Goal: Transaction & Acquisition: Purchase product/service

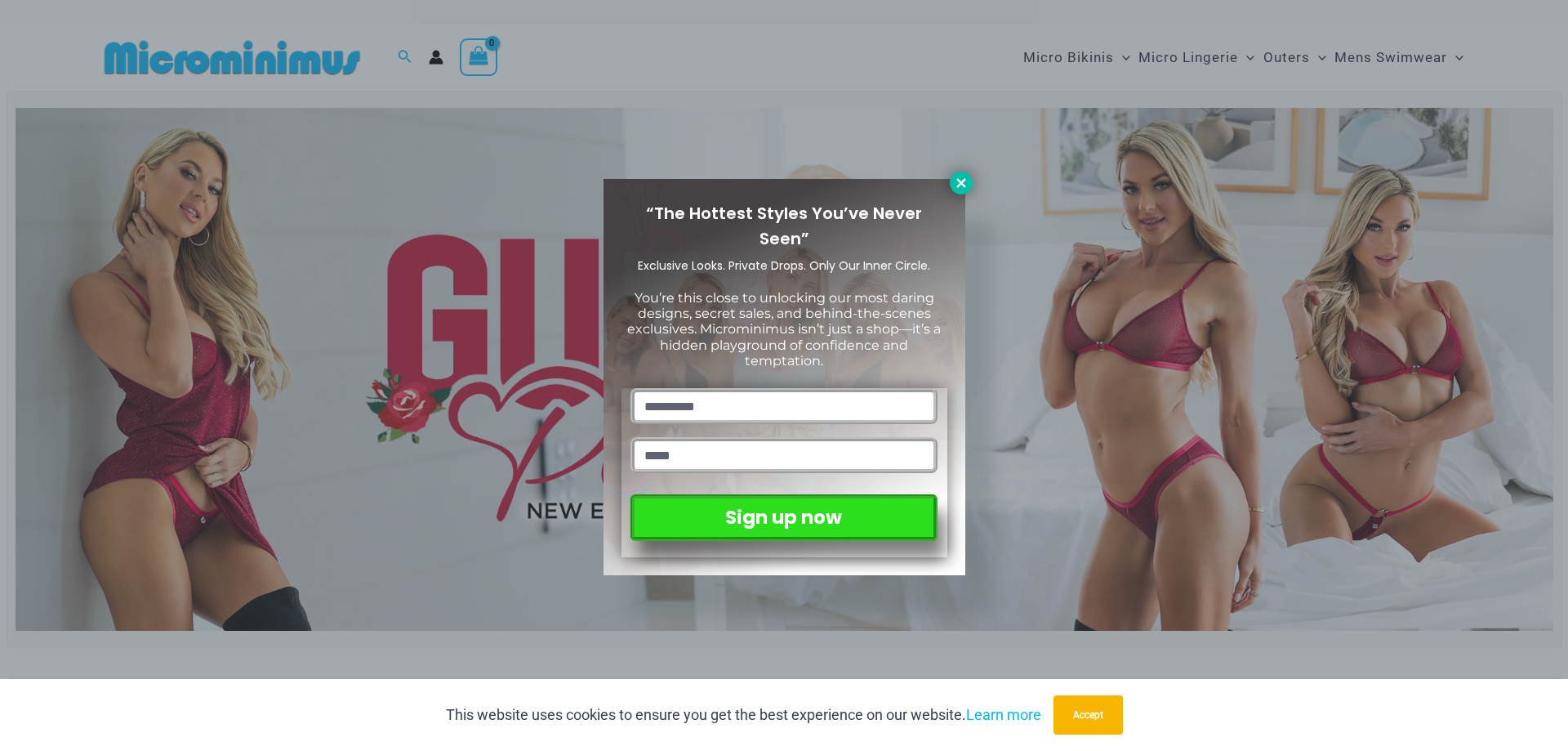
click at [954, 181] on icon at bounding box center [961, 182] width 14 height 14
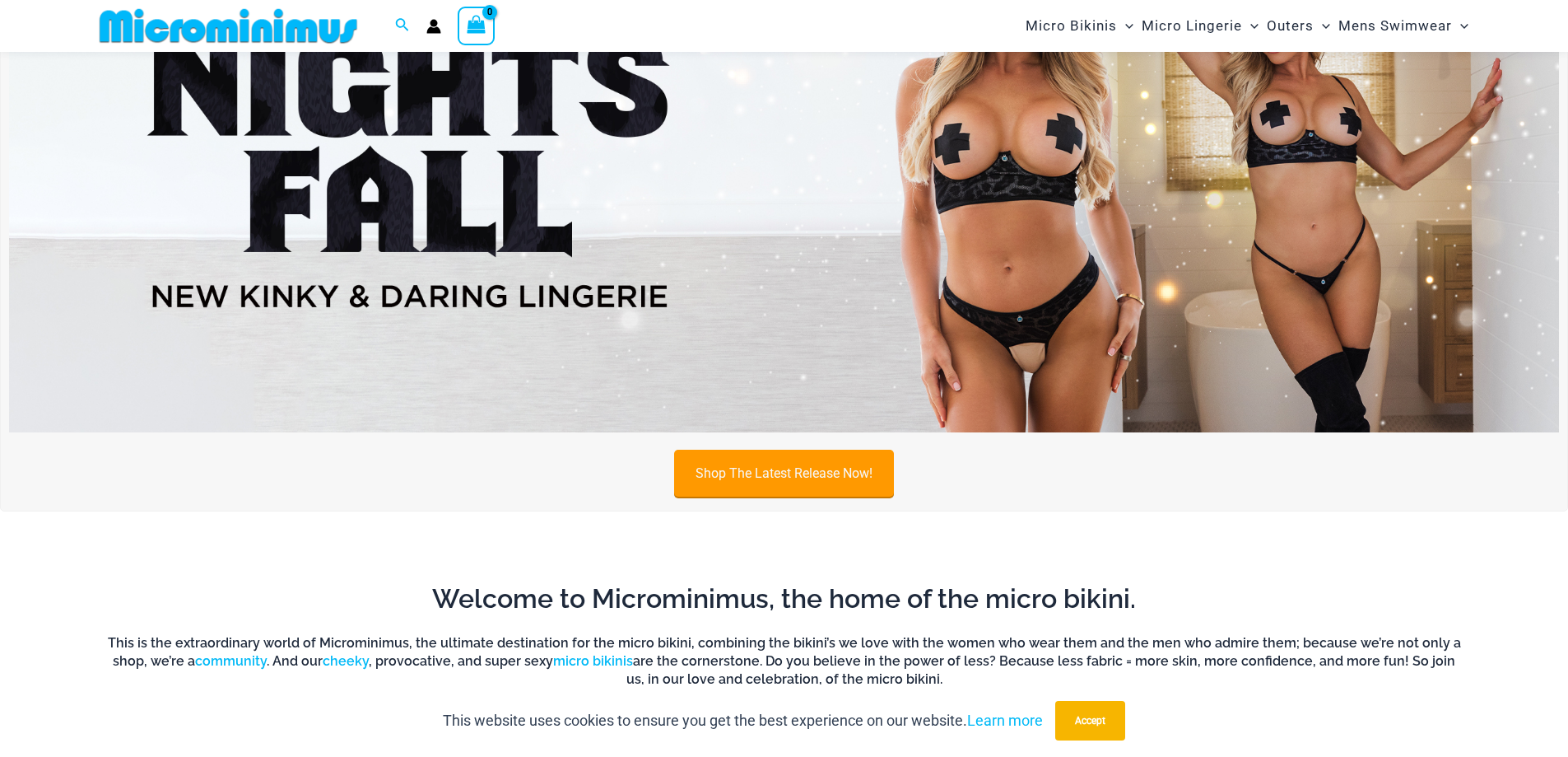
scroll to position [729, 0]
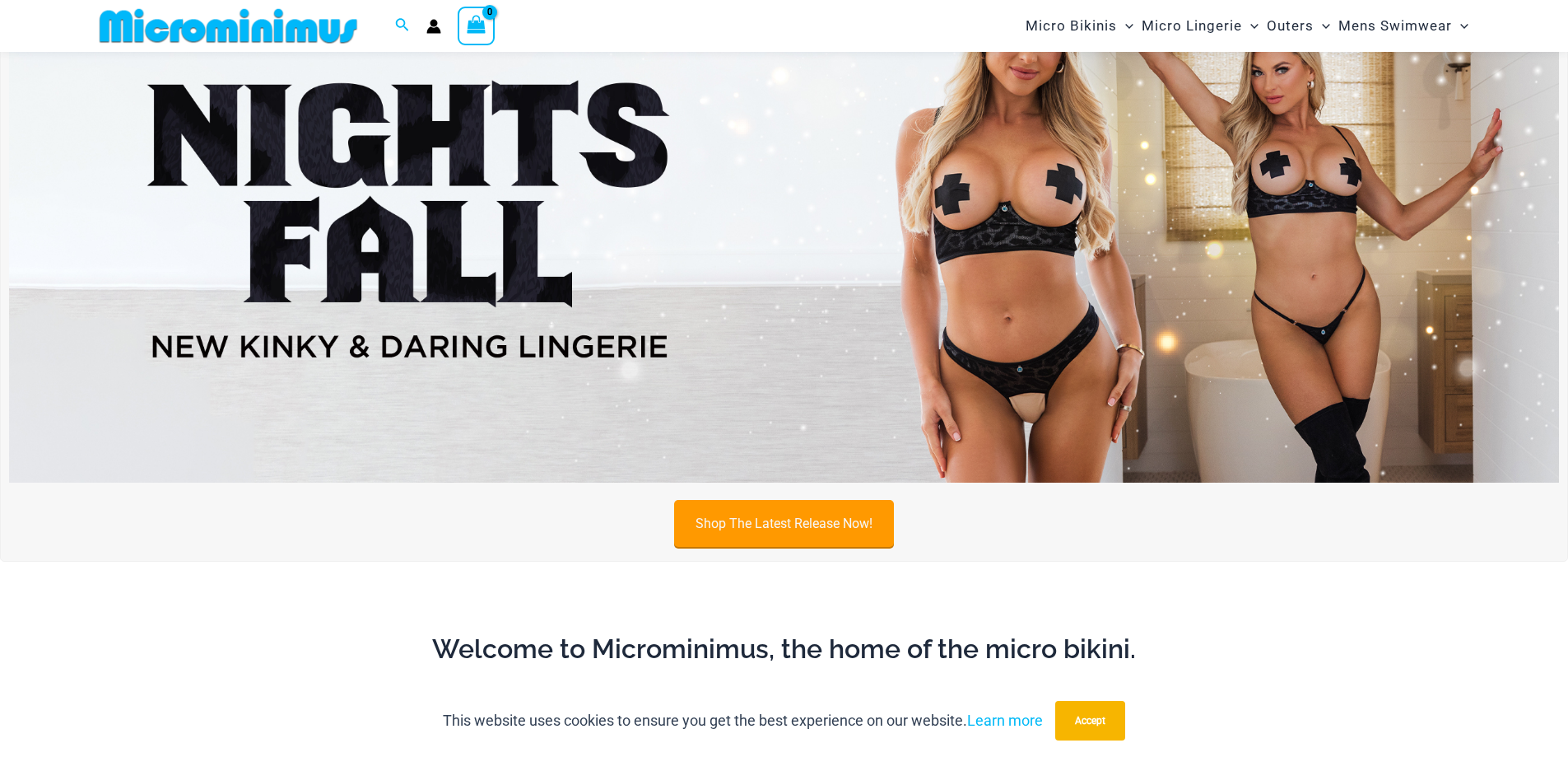
click at [748, 262] on img at bounding box center [784, 219] width 1550 height 527
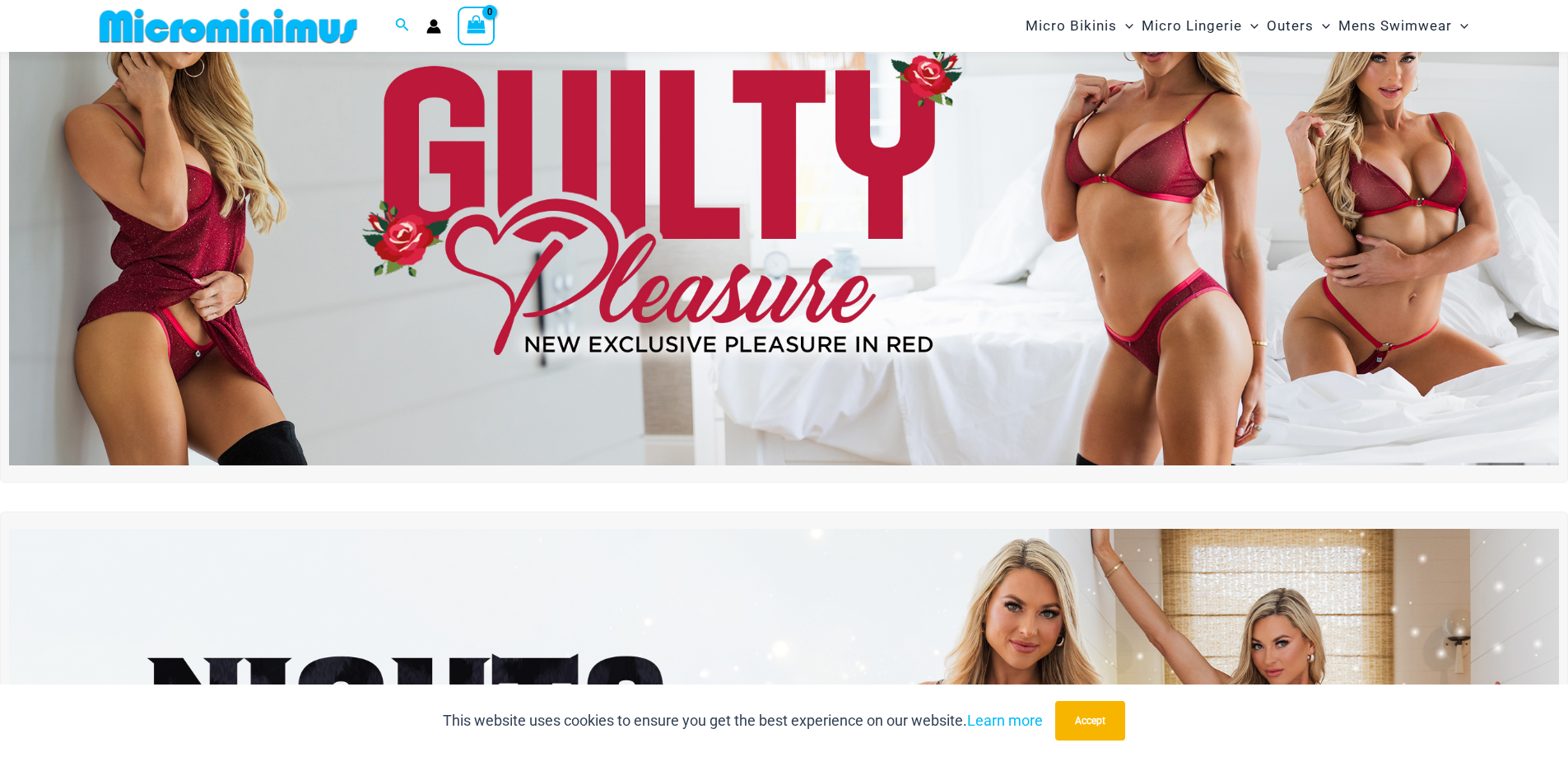
scroll to position [0, 0]
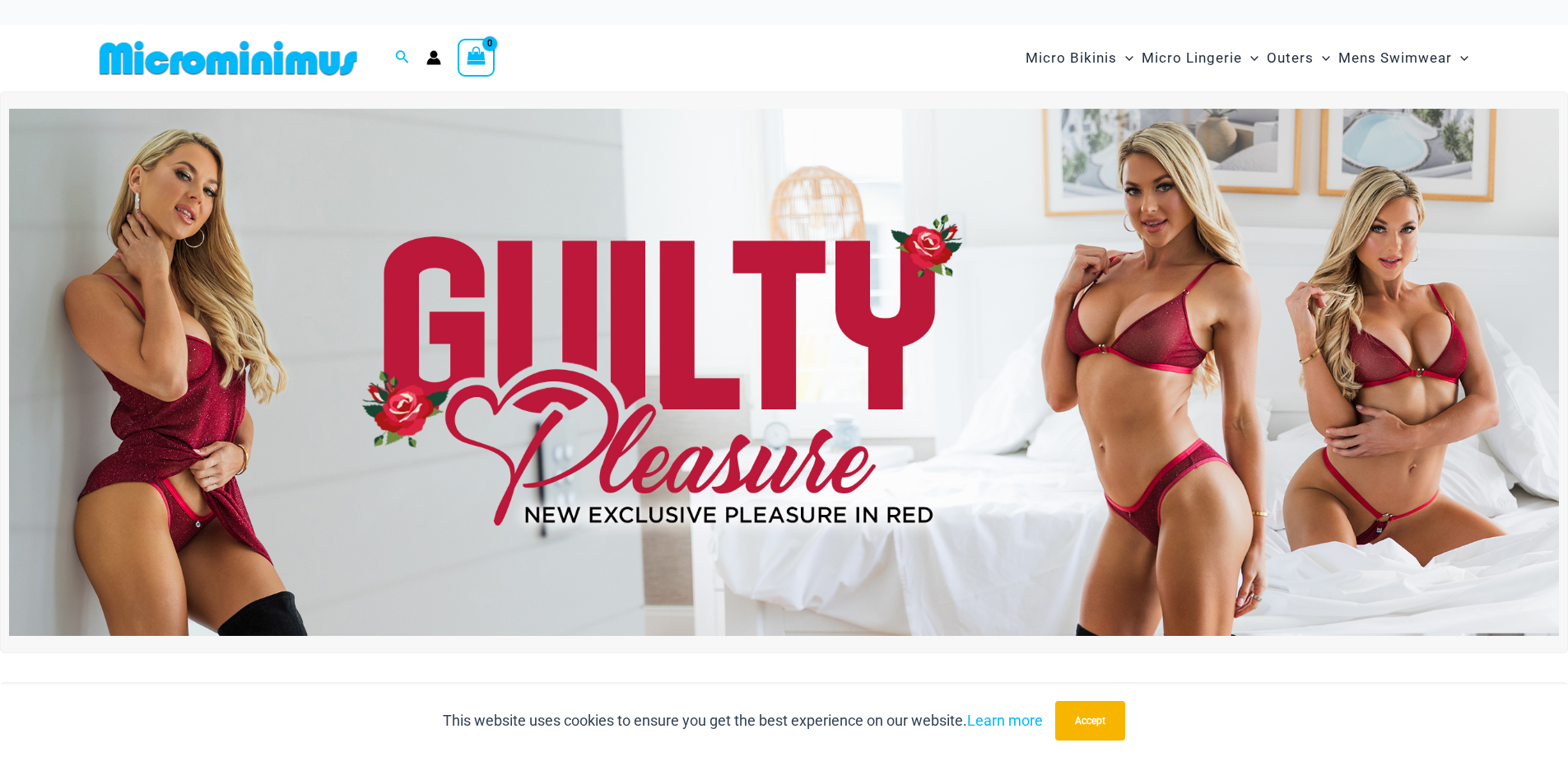
click at [1182, 417] on img at bounding box center [784, 372] width 1550 height 527
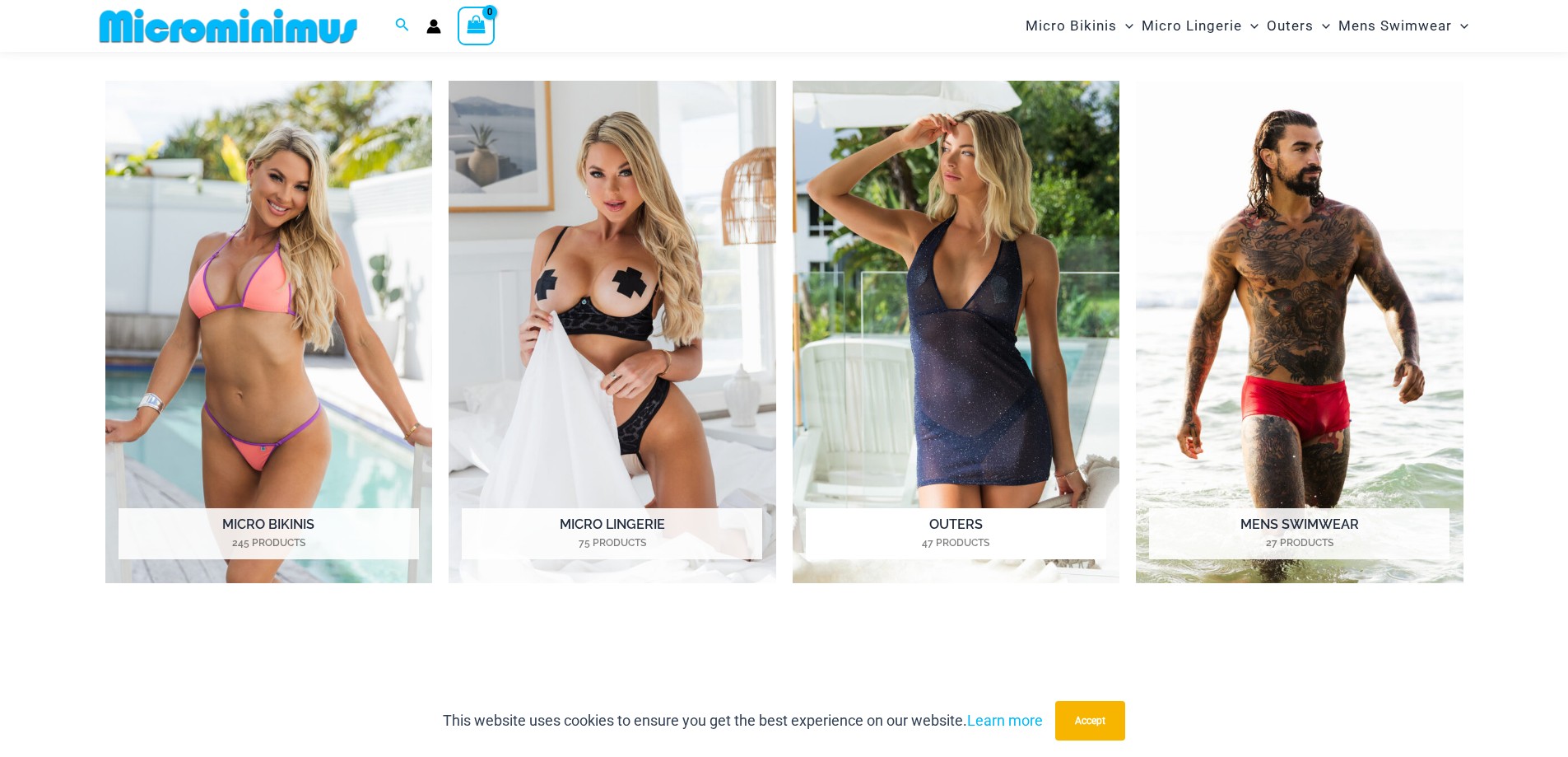
scroll to position [1467, 0]
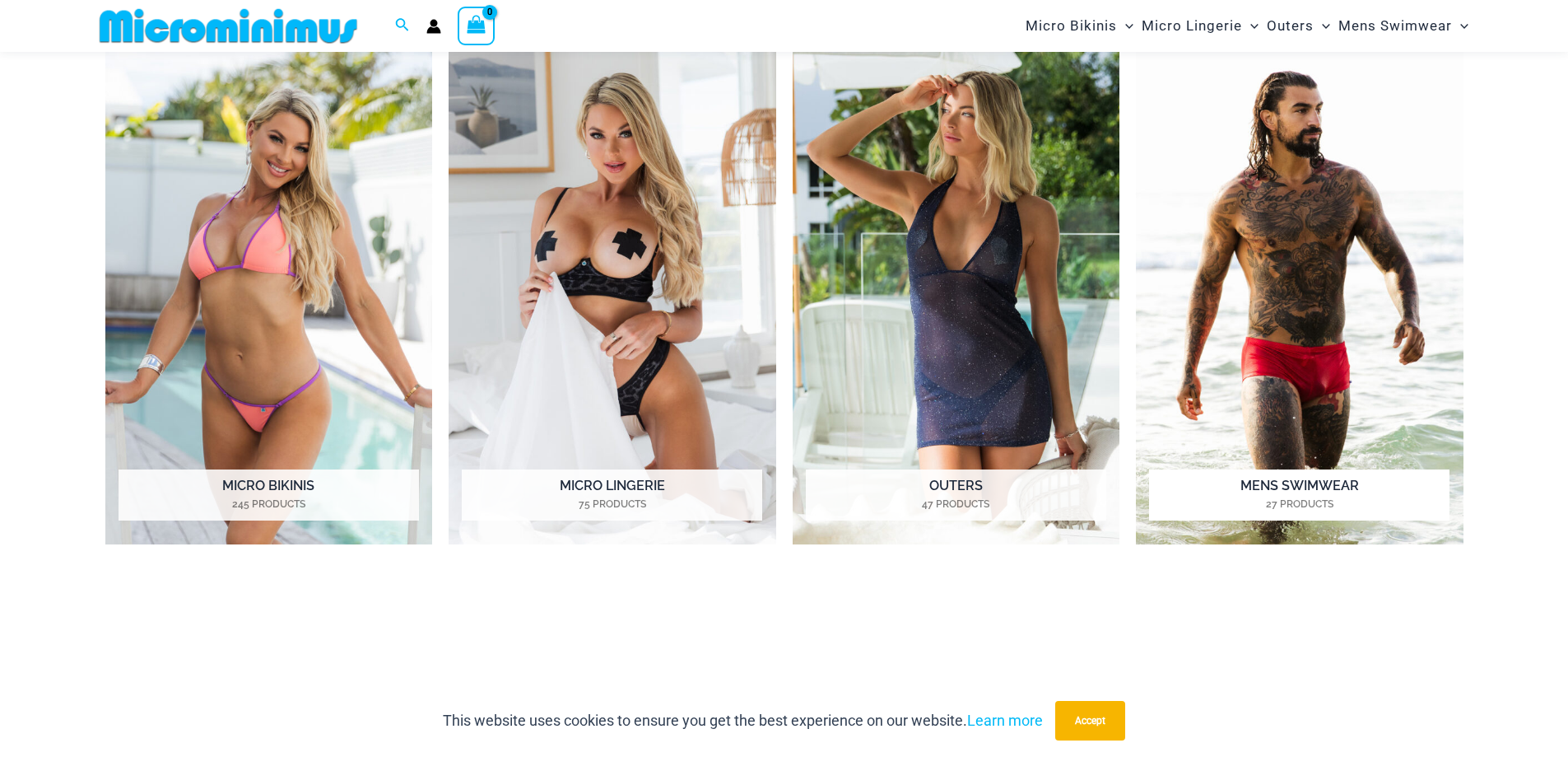
click at [1248, 343] on img "Visit product category Mens Swimwear" at bounding box center [1300, 294] width 328 height 503
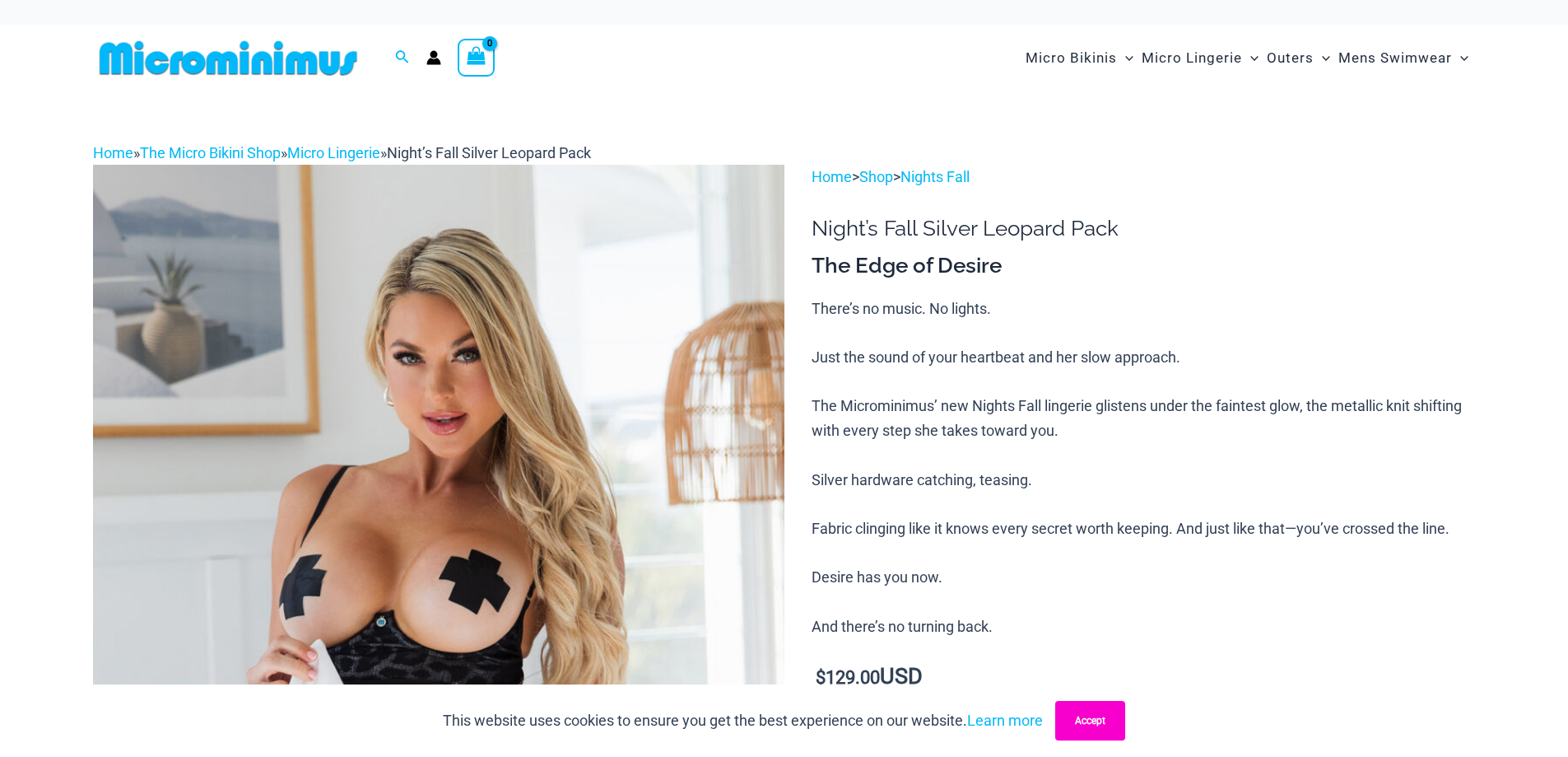
click at [1099, 717] on button "Accept" at bounding box center [1090, 721] width 70 height 40
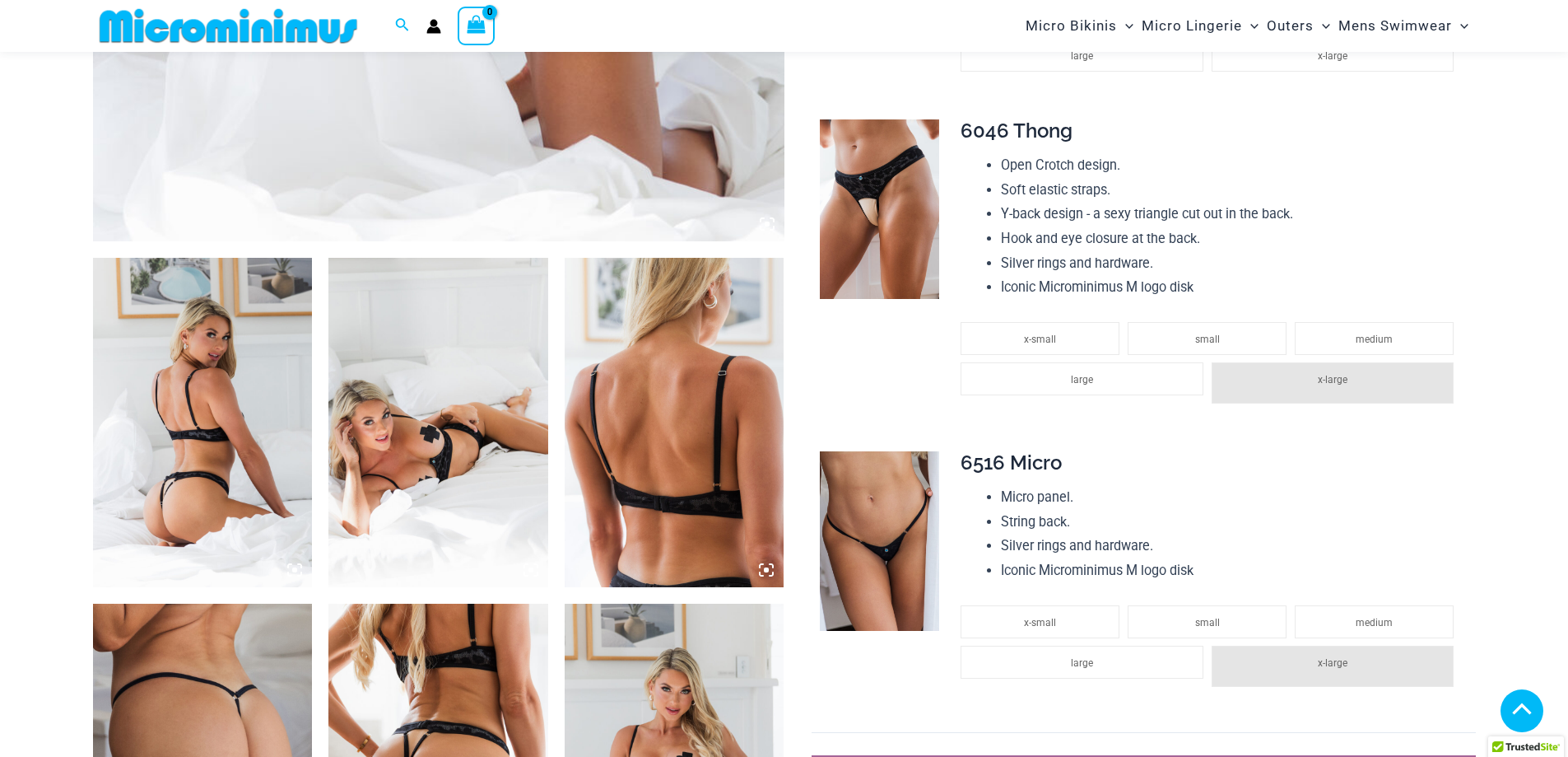
scroll to position [975, 0]
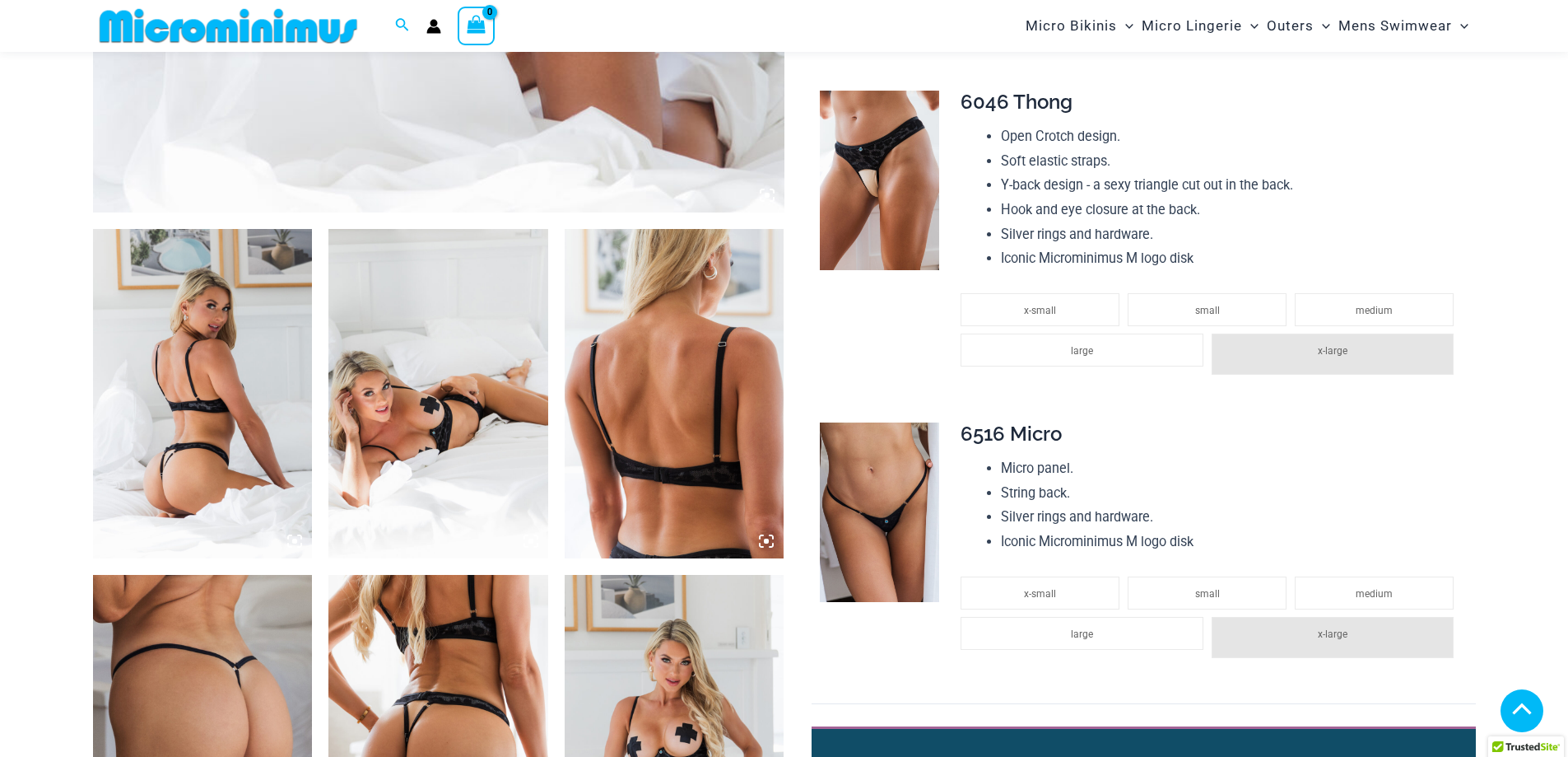
click at [195, 432] on img at bounding box center [203, 393] width 220 height 329
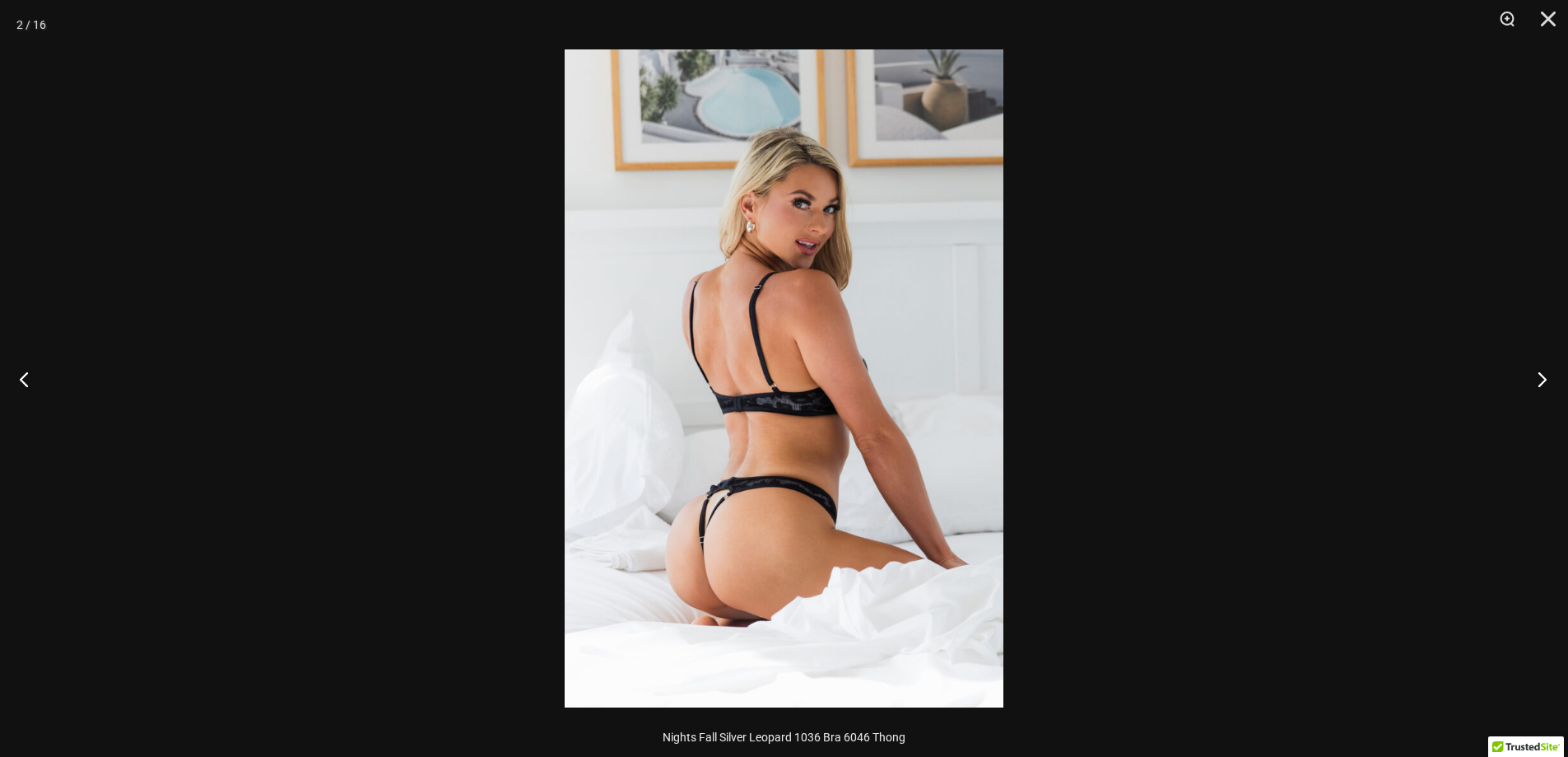
click at [1544, 381] on button "Next" at bounding box center [1536, 378] width 62 height 82
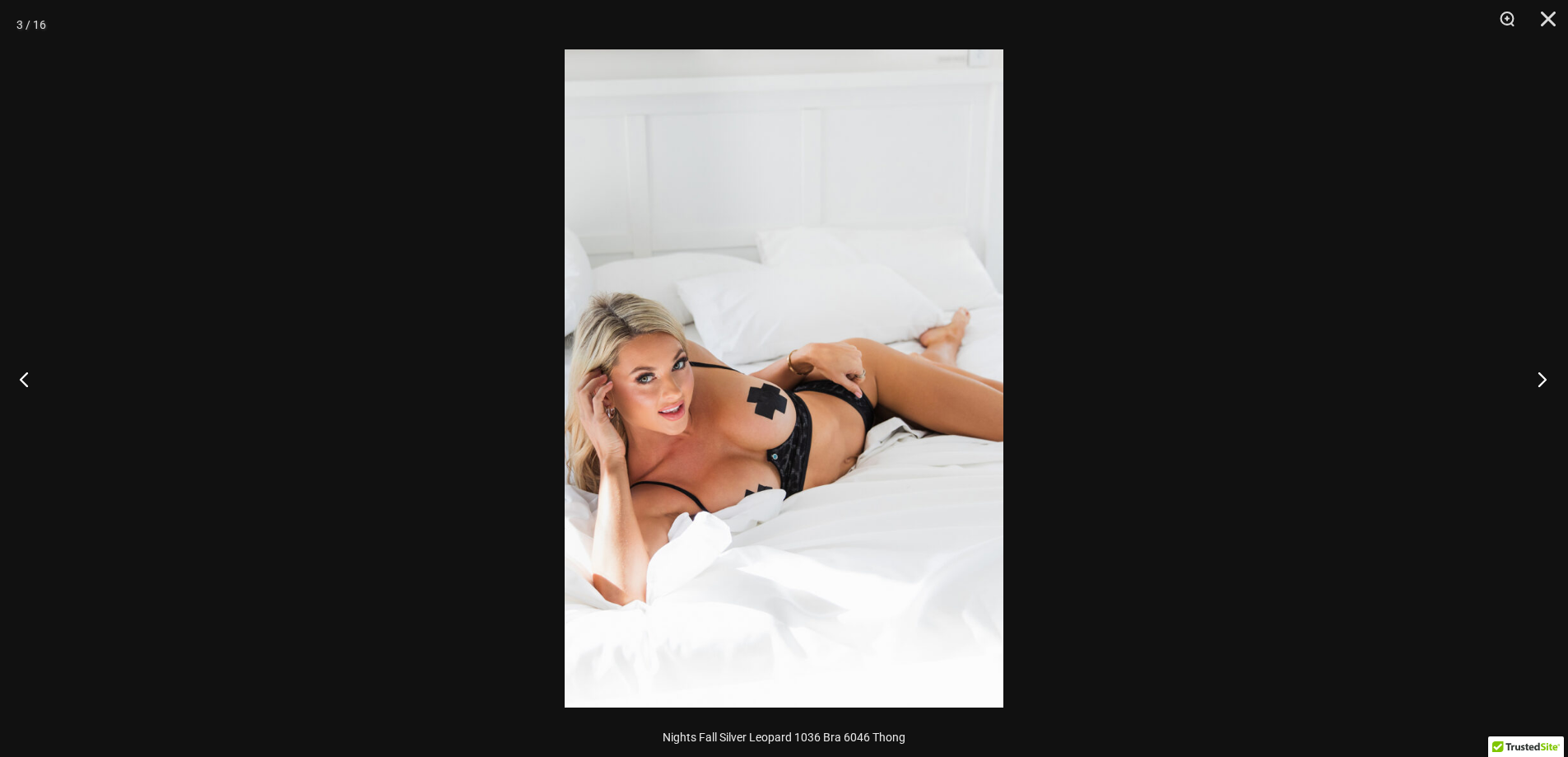
click at [1545, 381] on button "Next" at bounding box center [1536, 378] width 62 height 82
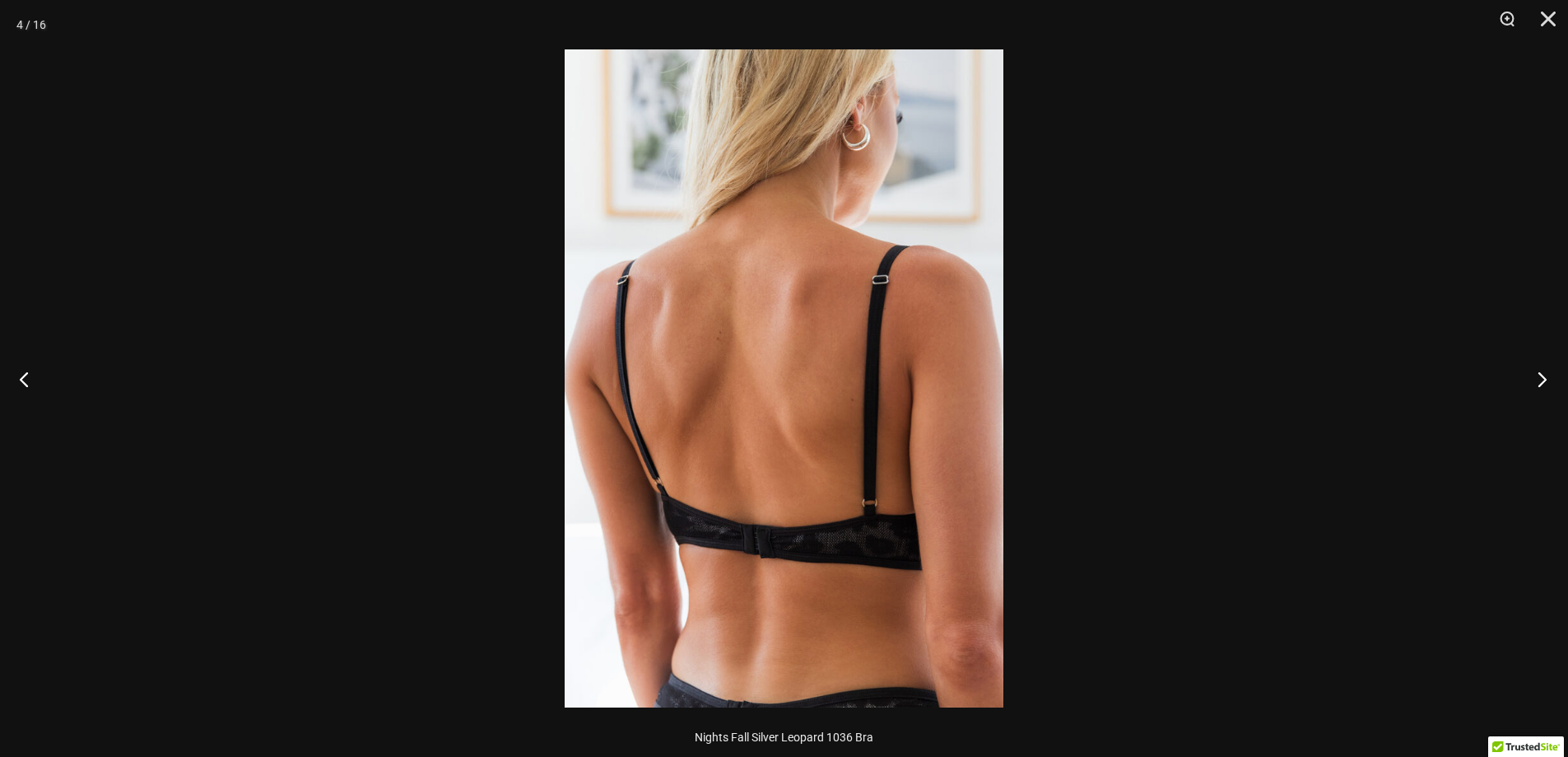
click at [1545, 381] on button "Next" at bounding box center [1536, 378] width 62 height 82
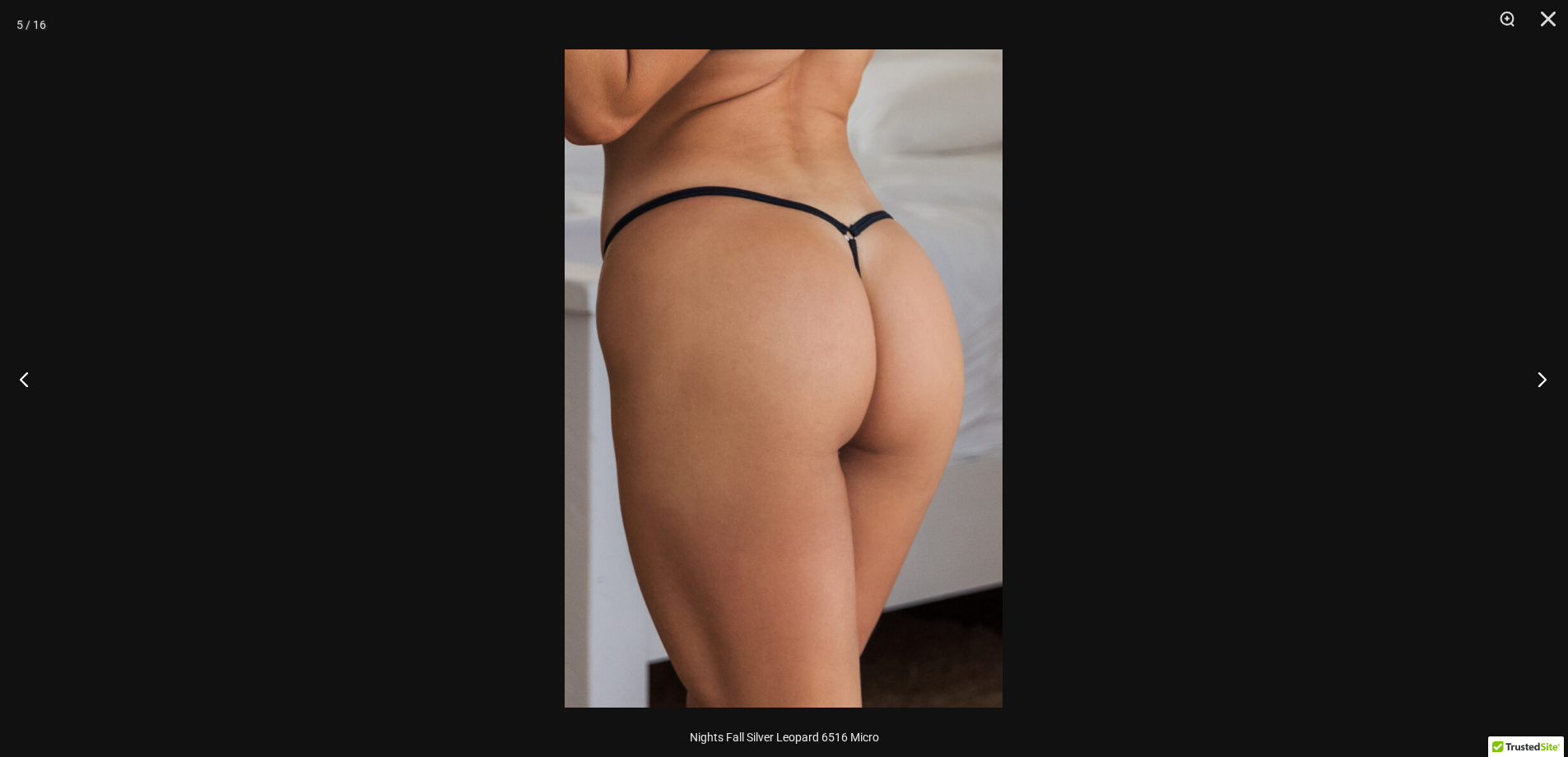
click at [1545, 381] on button "Next" at bounding box center [1536, 378] width 62 height 82
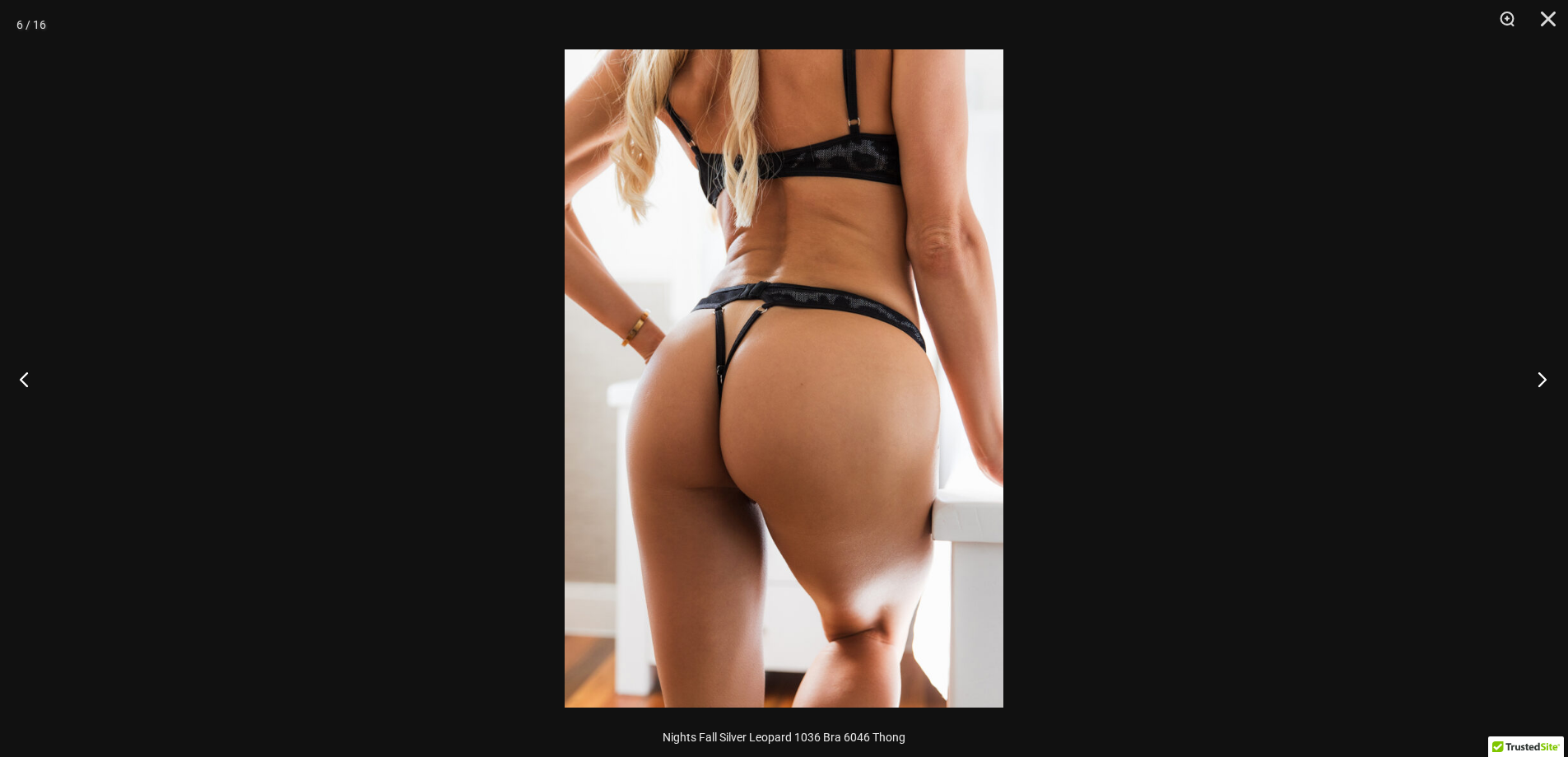
click at [1546, 381] on button "Next" at bounding box center [1536, 378] width 62 height 82
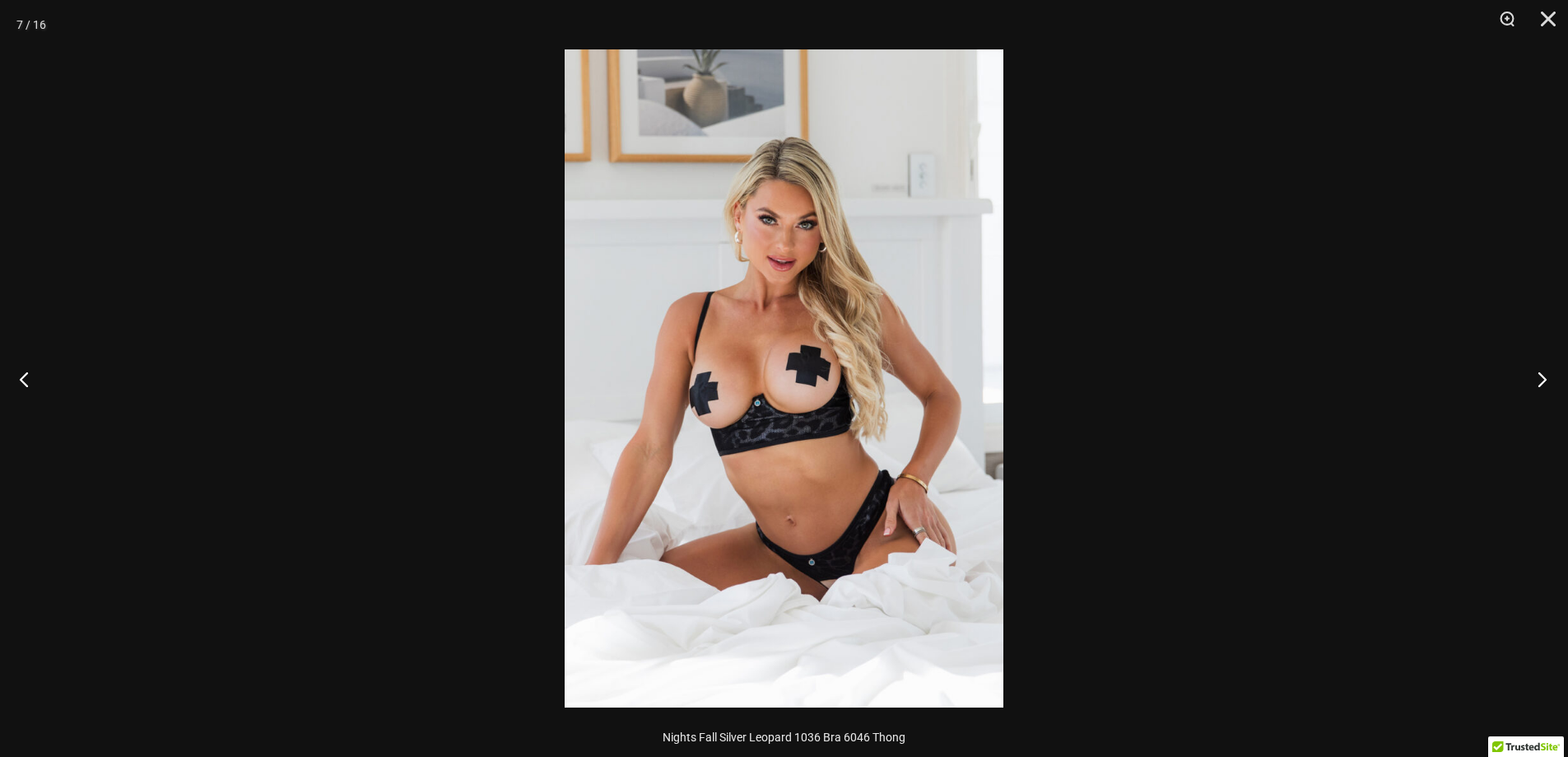
click at [1546, 381] on button "Next" at bounding box center [1536, 378] width 62 height 82
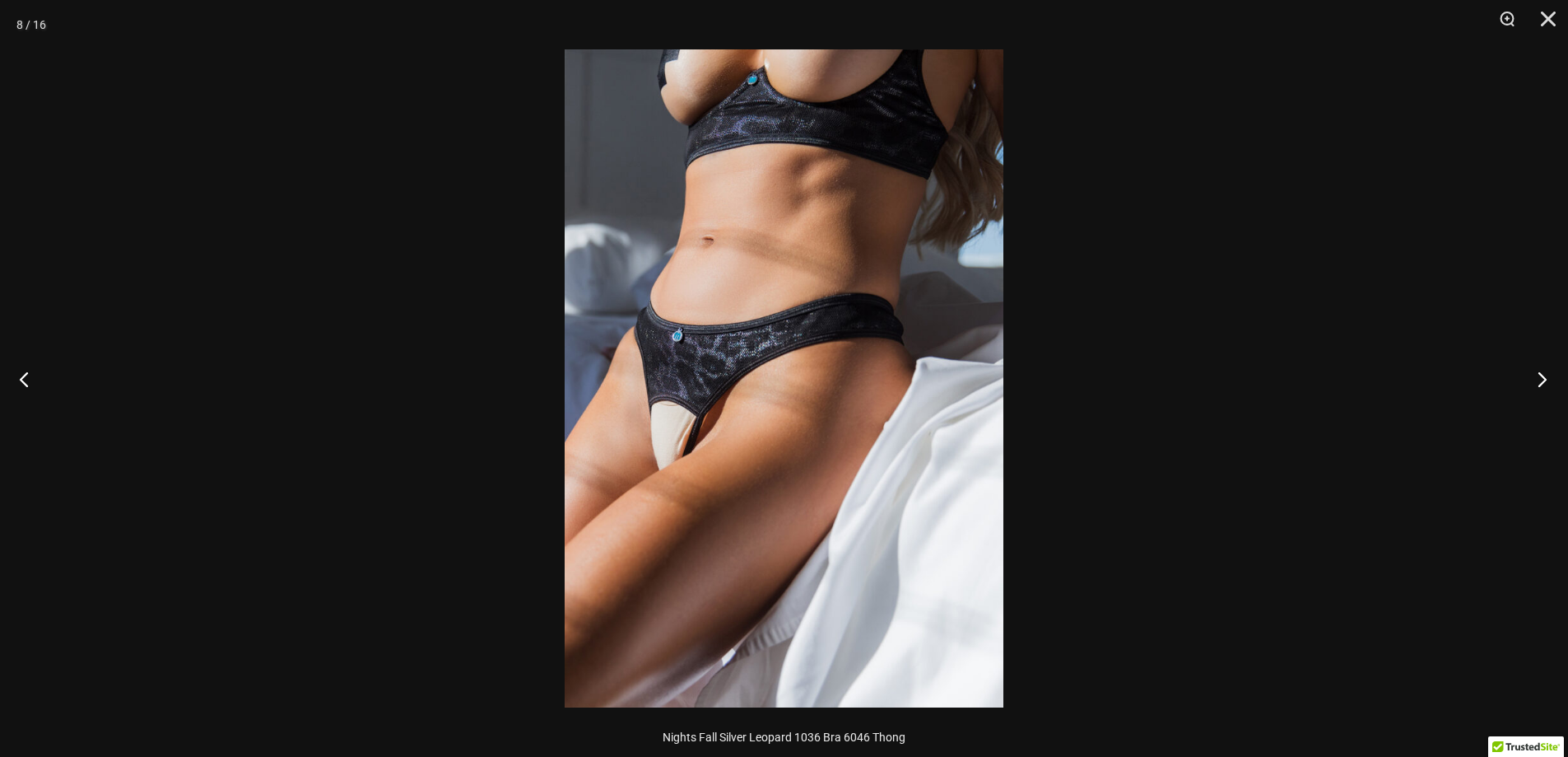
click at [1546, 381] on button "Next" at bounding box center [1536, 378] width 62 height 82
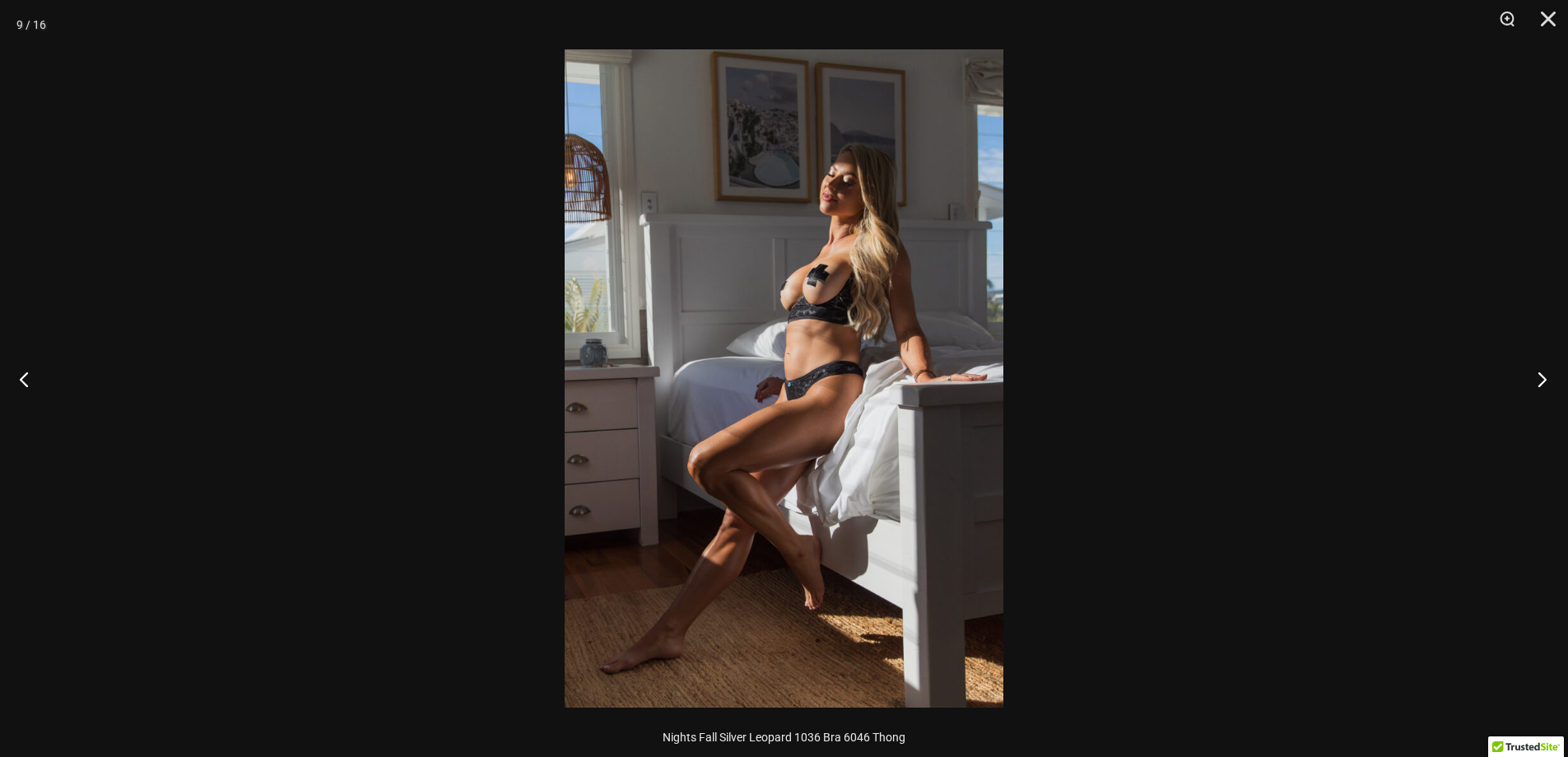
click at [1546, 381] on button "Next" at bounding box center [1536, 378] width 62 height 82
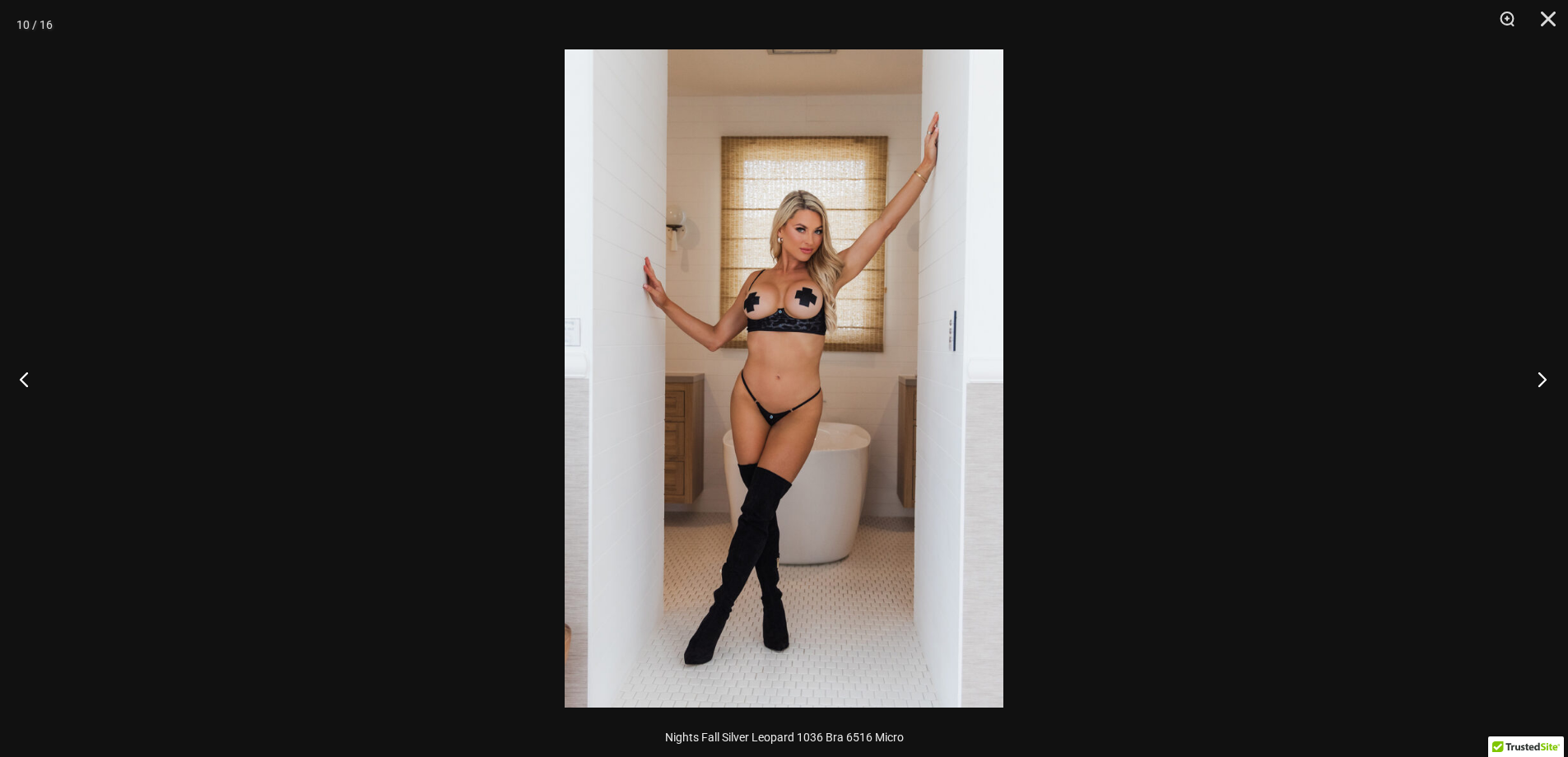
click at [1546, 381] on button "Next" at bounding box center [1536, 378] width 62 height 82
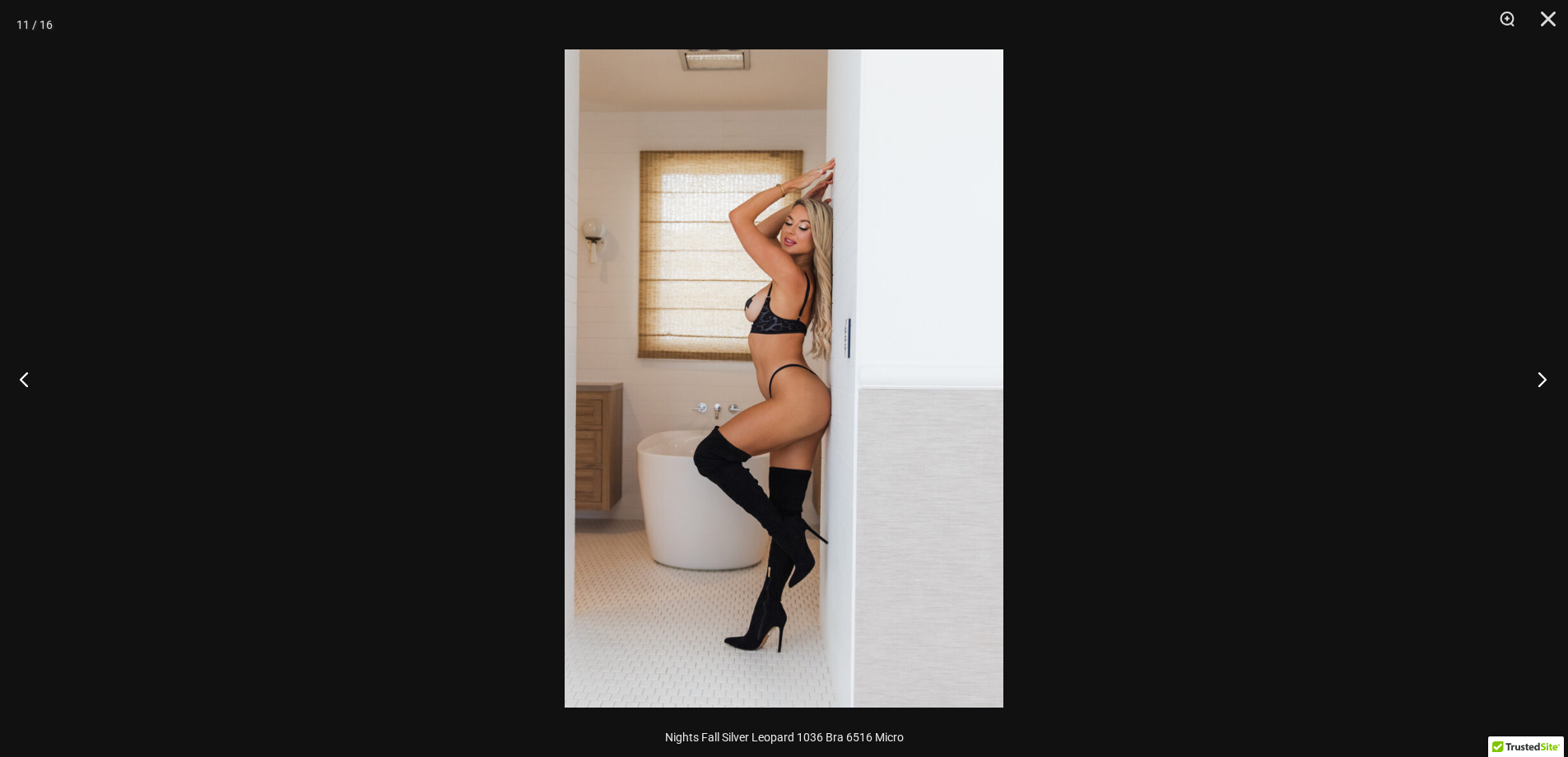
click at [1546, 381] on button "Next" at bounding box center [1536, 378] width 62 height 82
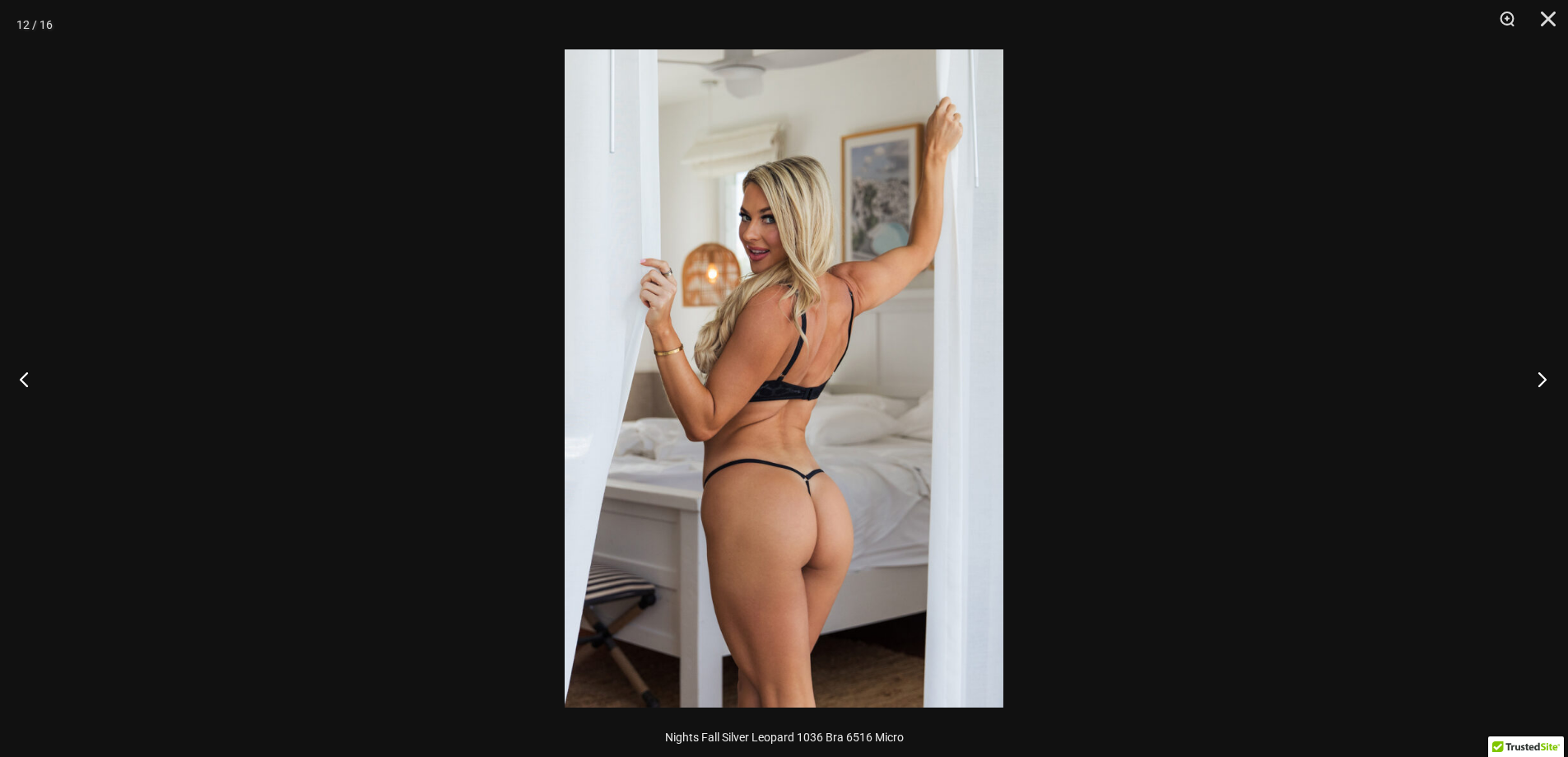
click at [1546, 381] on button "Next" at bounding box center [1536, 378] width 62 height 82
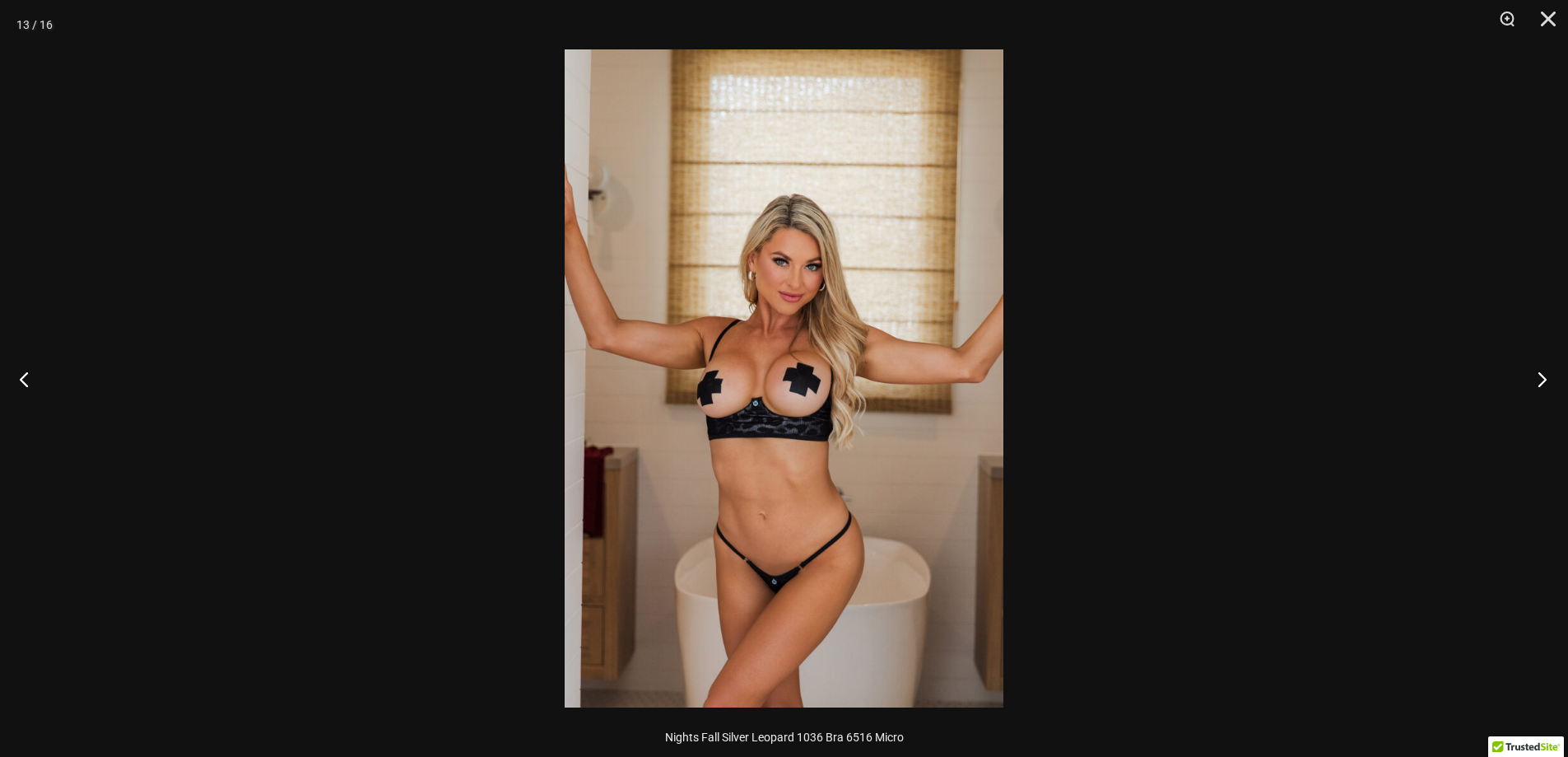
click at [1546, 381] on button "Next" at bounding box center [1536, 378] width 62 height 82
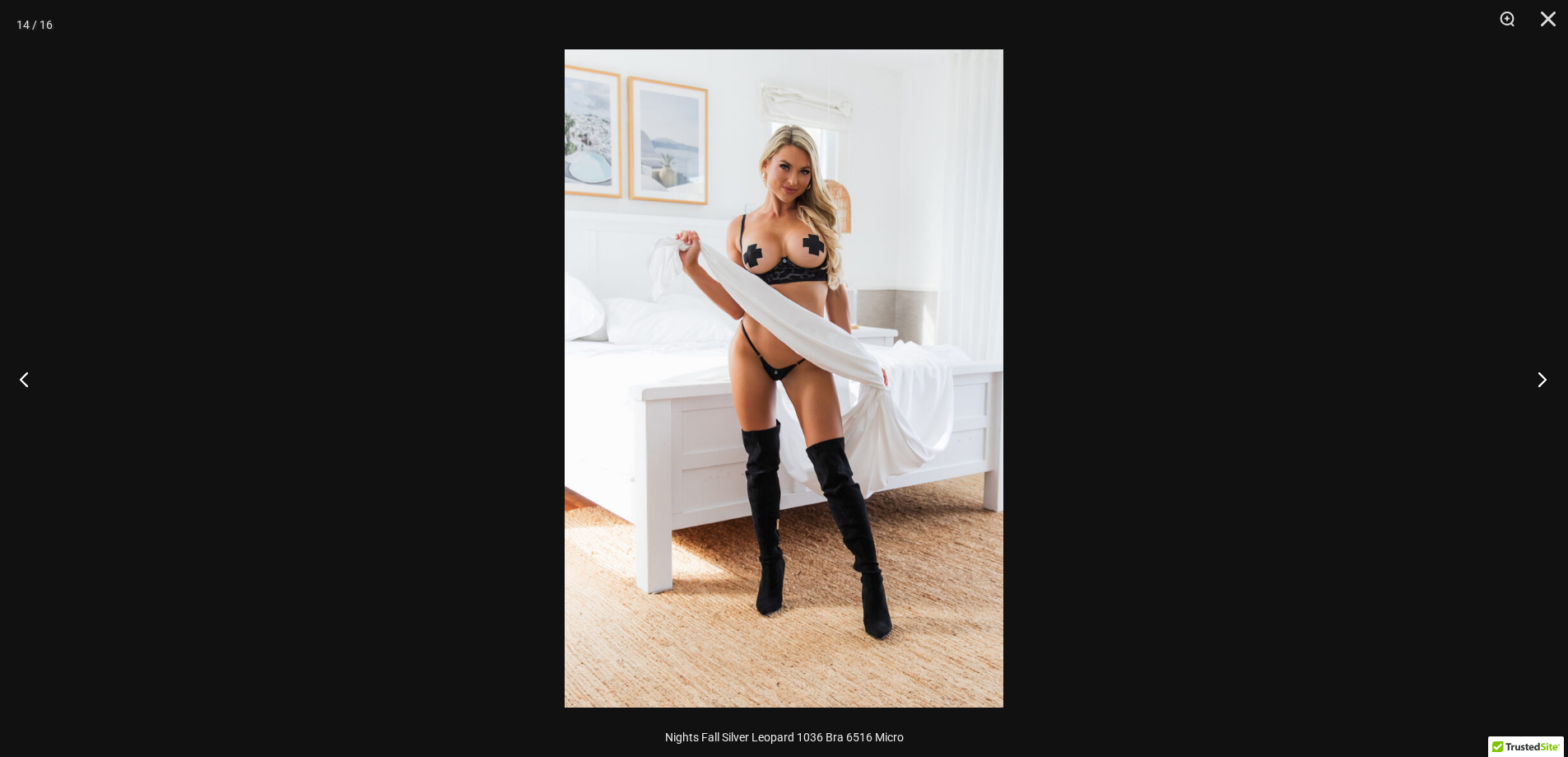
click at [1546, 381] on button "Next" at bounding box center [1536, 378] width 62 height 82
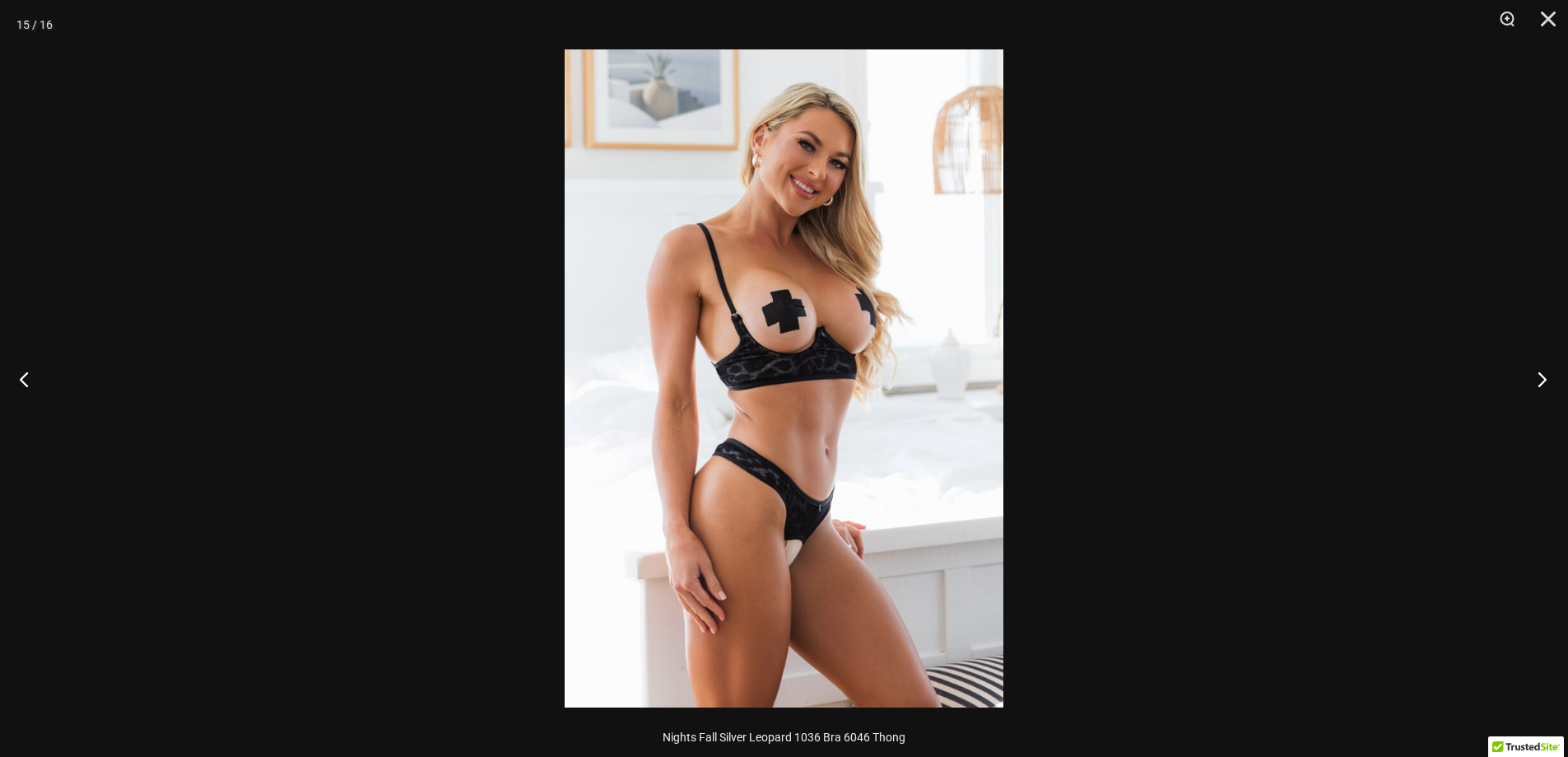
click at [1546, 381] on button "Next" at bounding box center [1536, 378] width 62 height 82
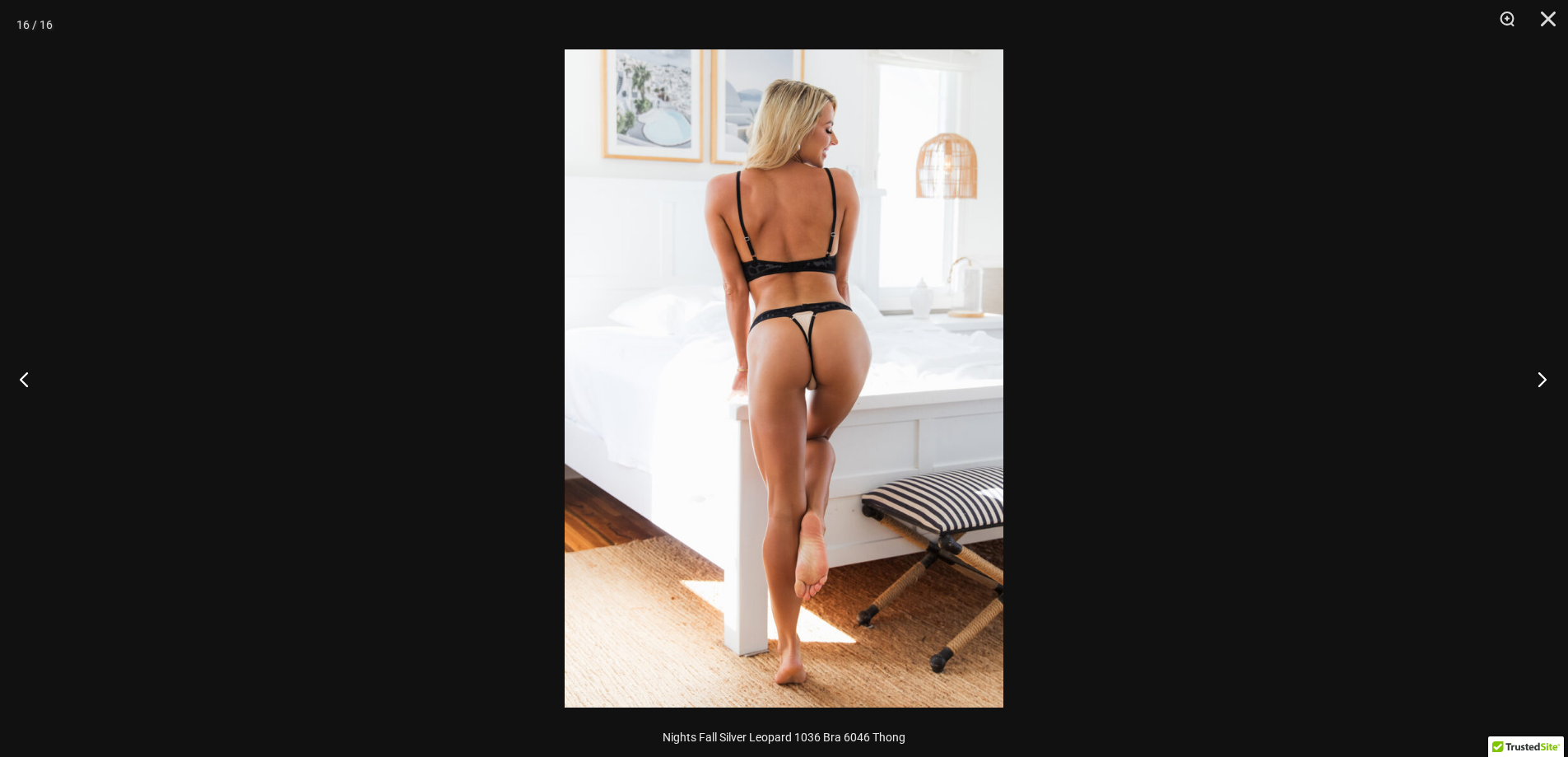
click at [1546, 381] on button "Next" at bounding box center [1536, 378] width 62 height 82
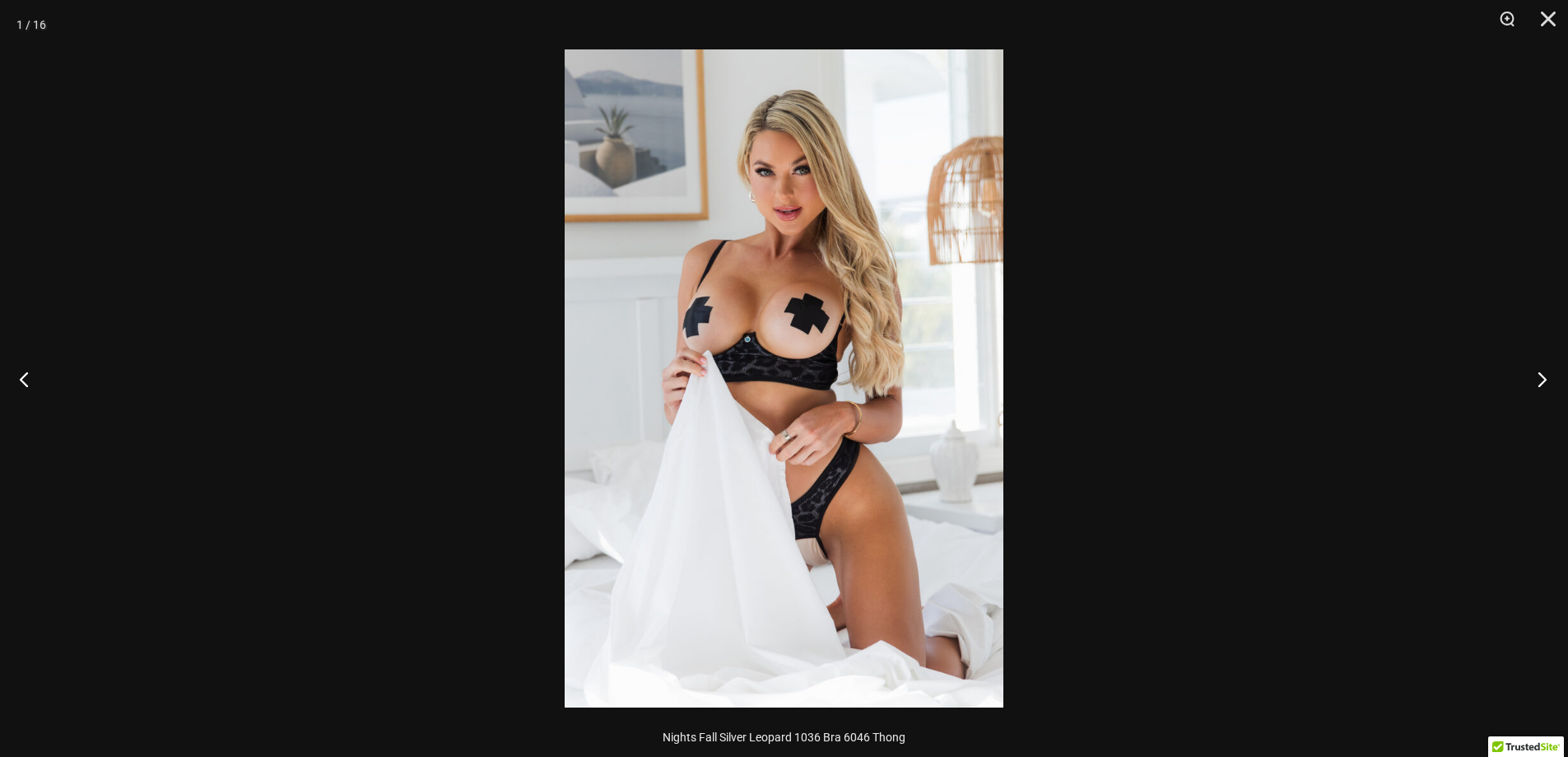
click at [1546, 381] on button "Next" at bounding box center [1536, 378] width 62 height 82
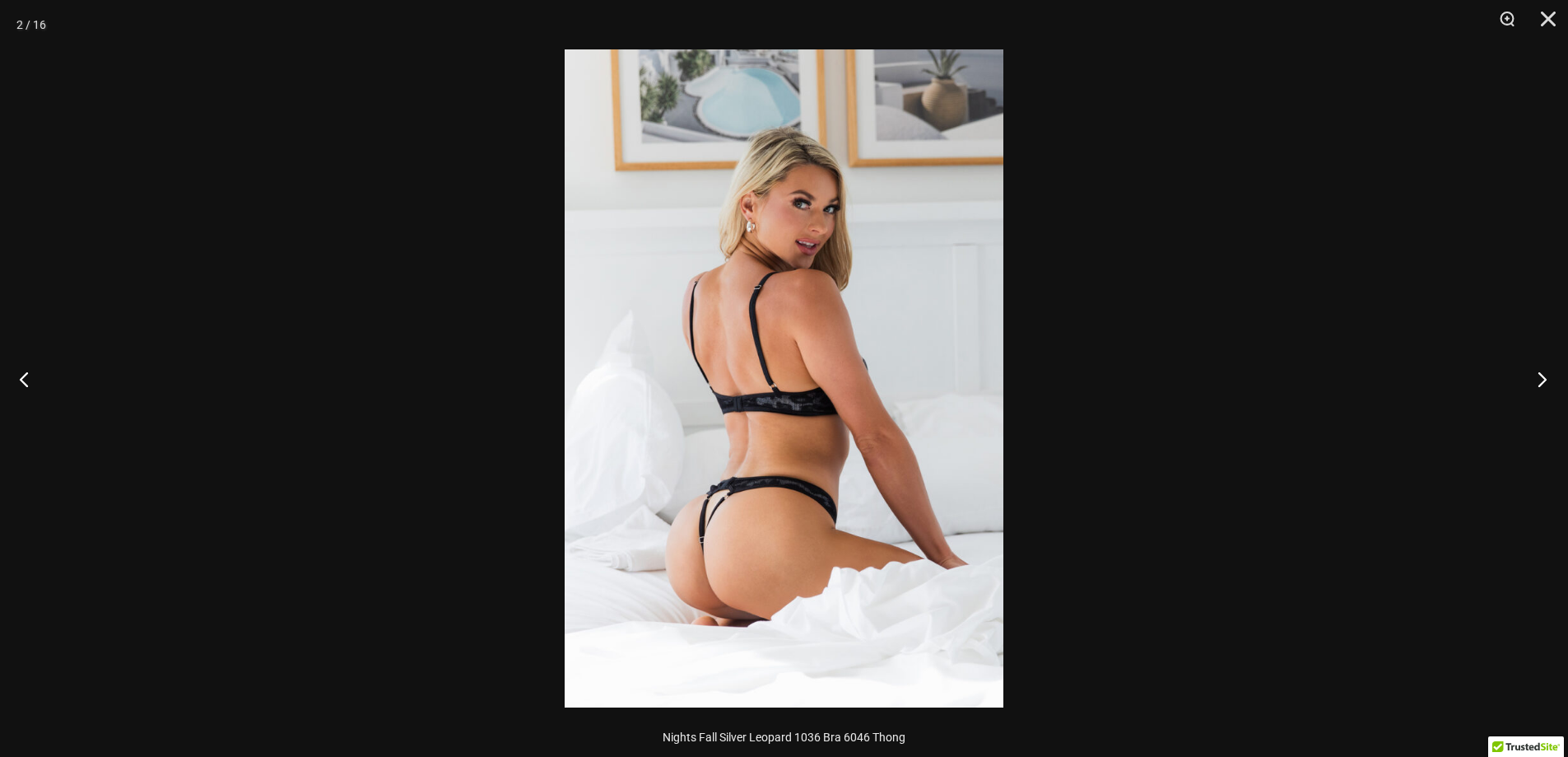
click at [1546, 381] on button "Next" at bounding box center [1536, 378] width 62 height 82
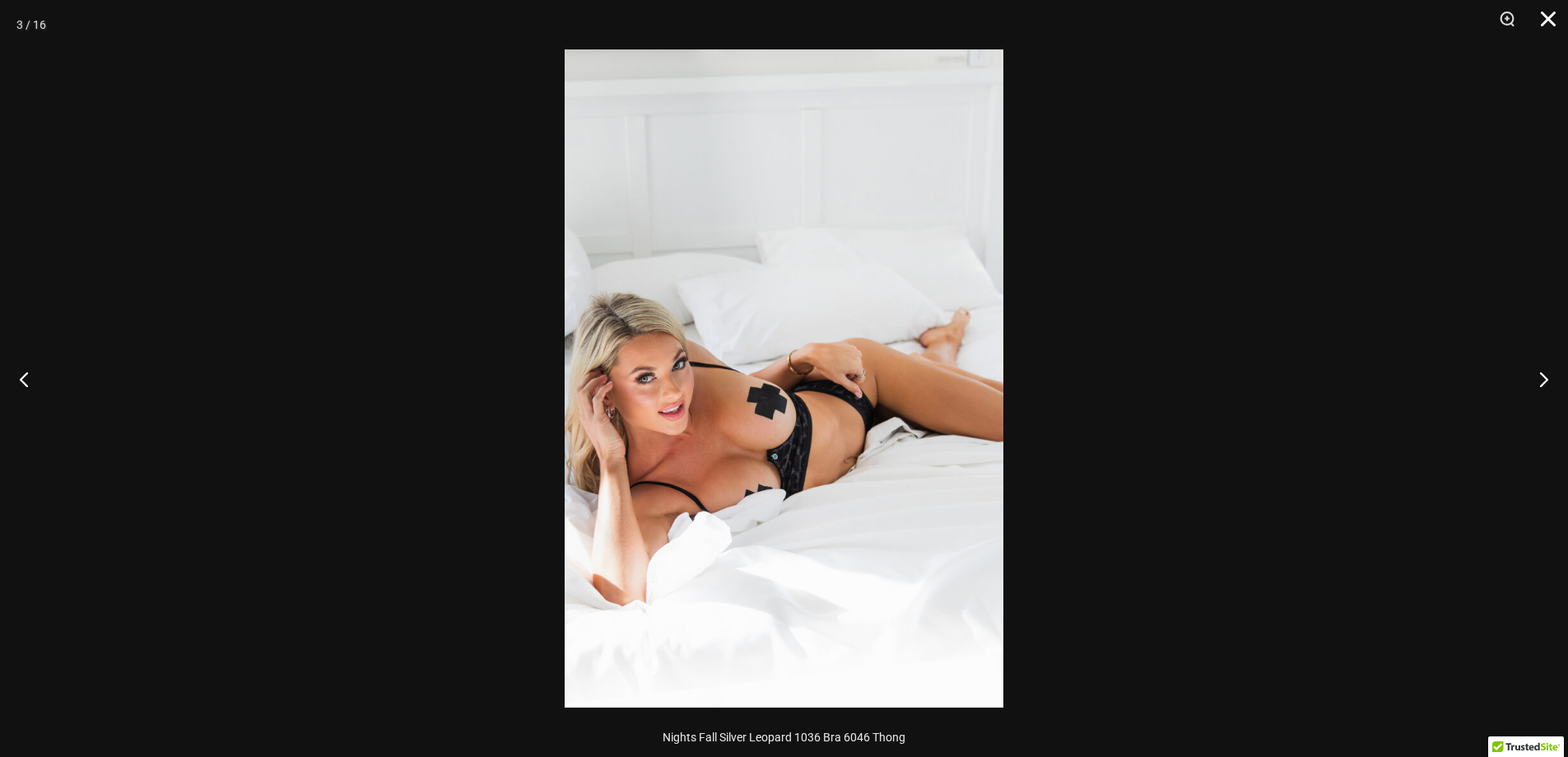
click at [1552, 13] on button "Close" at bounding box center [1542, 24] width 41 height 50
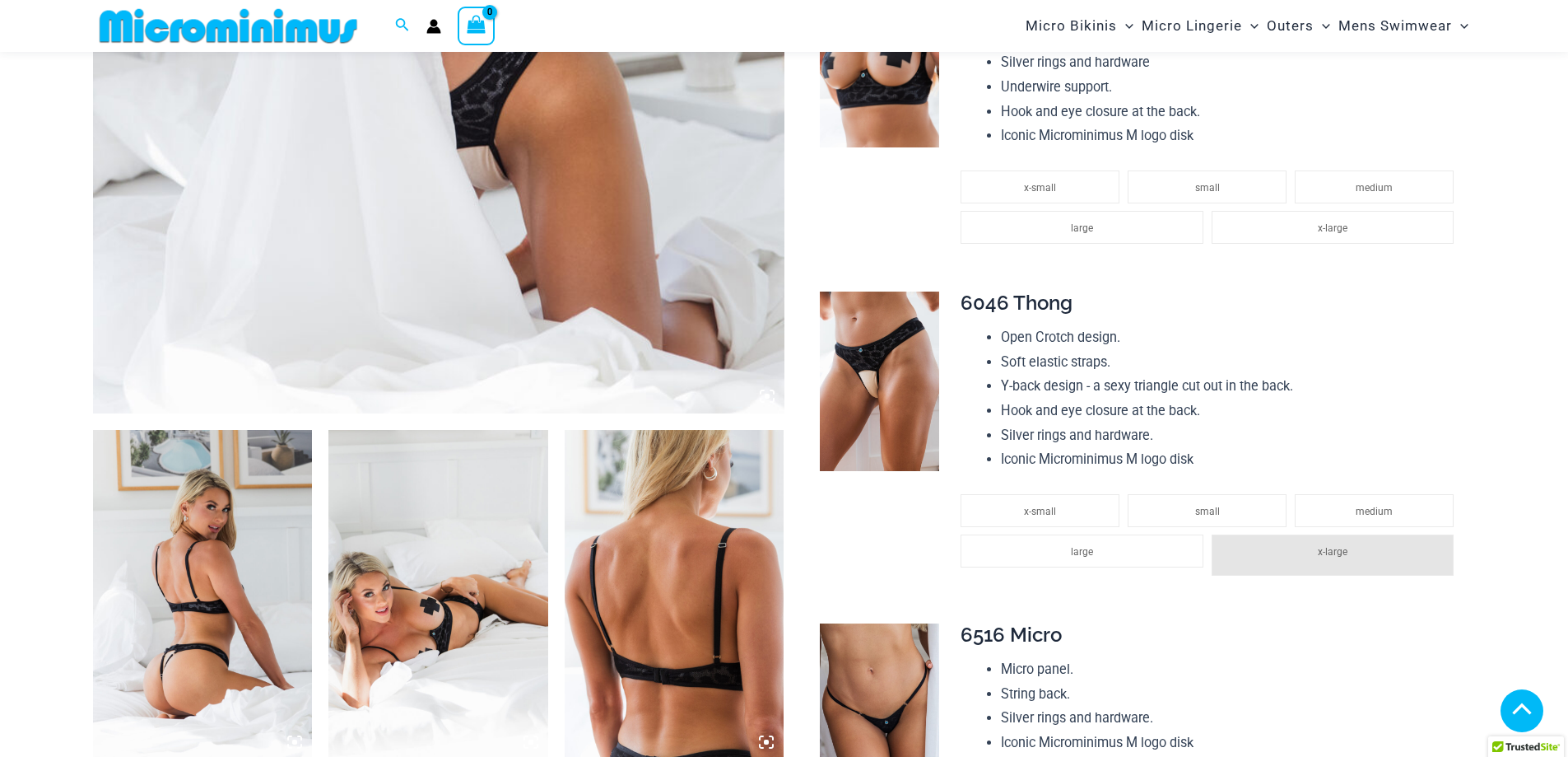
scroll to position [0, 0]
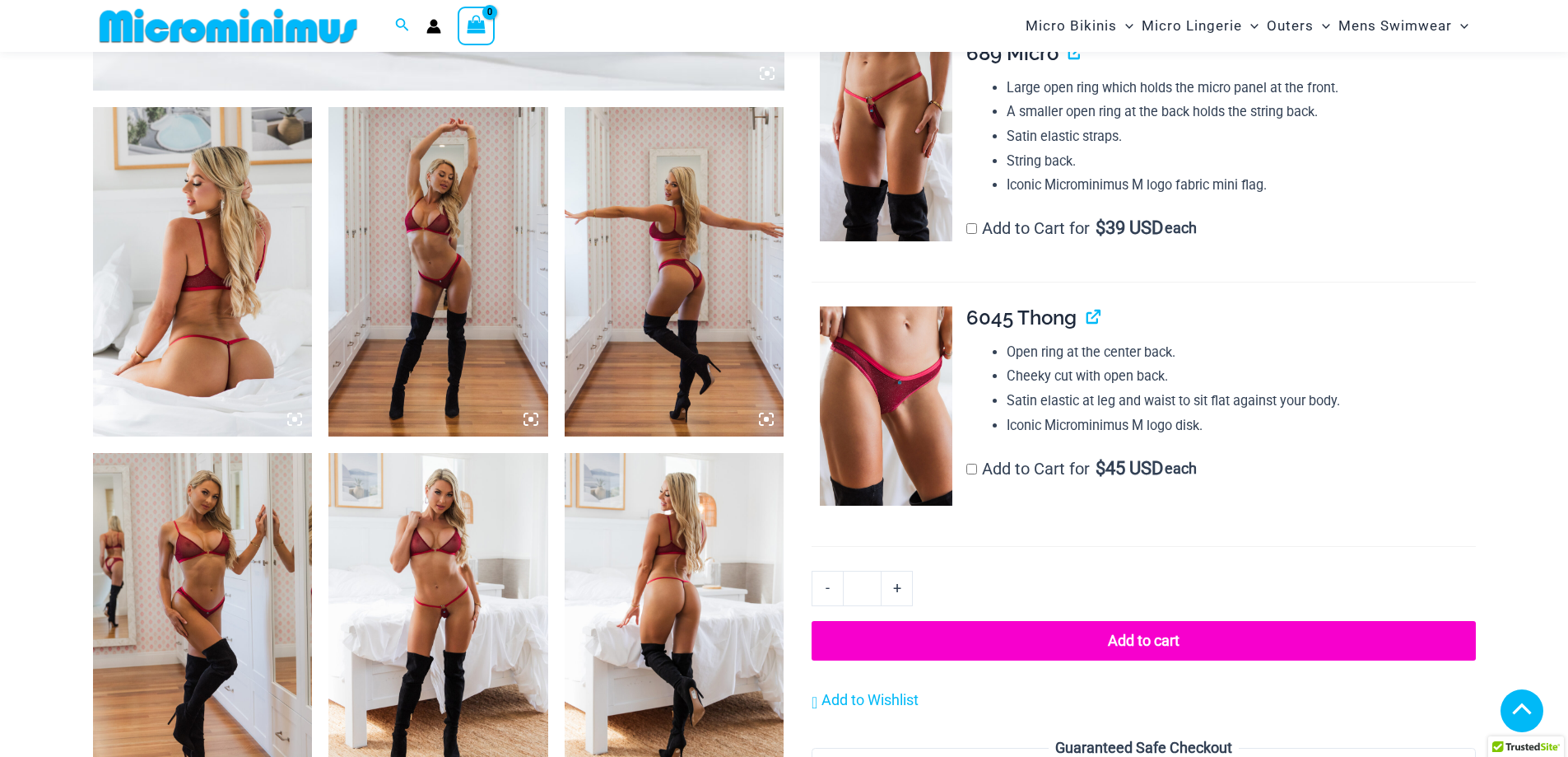
scroll to position [1150, 0]
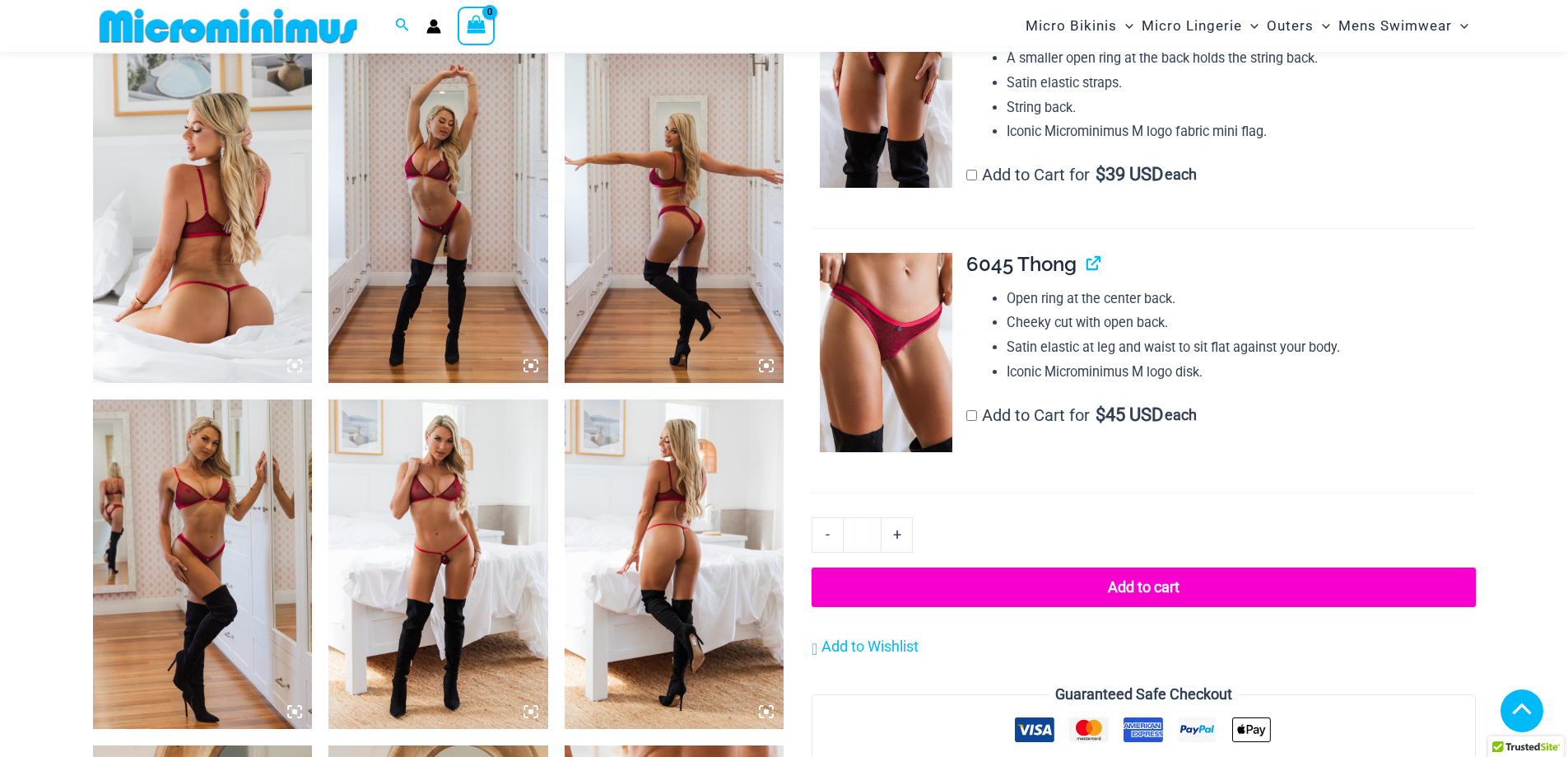
click at [378, 288] on img at bounding box center [439, 217] width 220 height 329
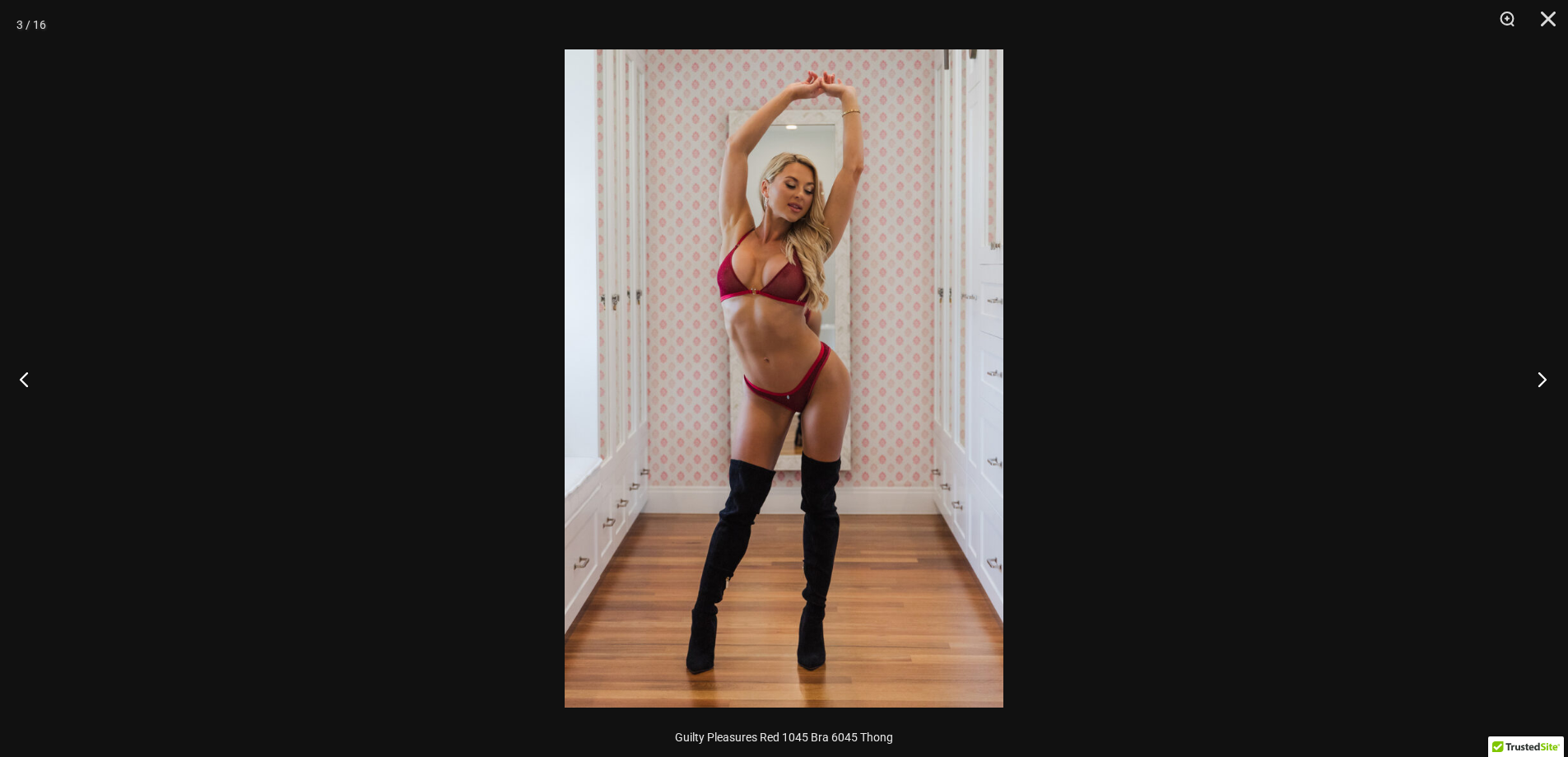
click at [1540, 378] on button "Next" at bounding box center [1536, 378] width 62 height 82
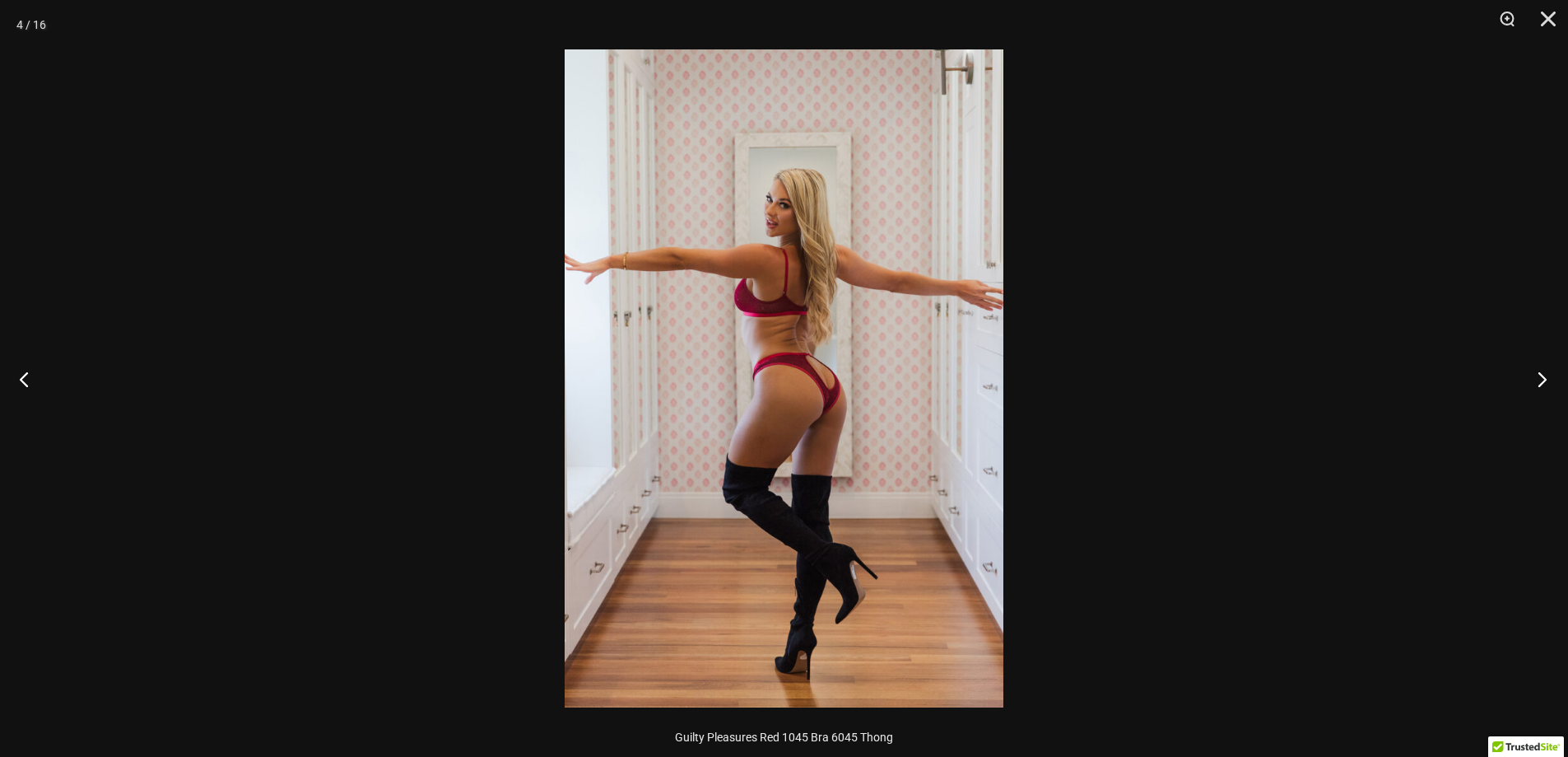
click at [1540, 378] on button "Next" at bounding box center [1536, 378] width 62 height 82
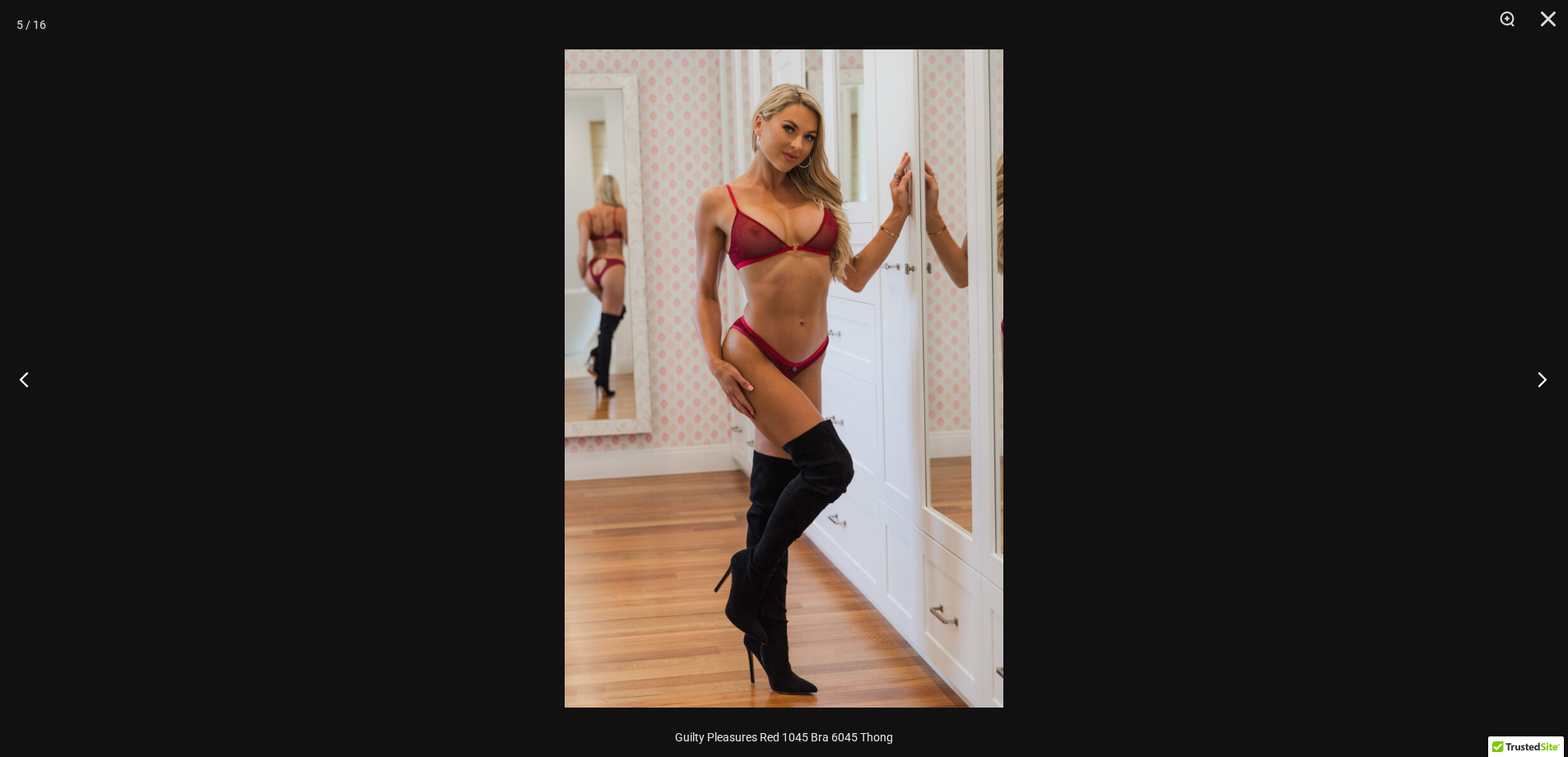
click at [1540, 378] on button "Next" at bounding box center [1536, 378] width 62 height 82
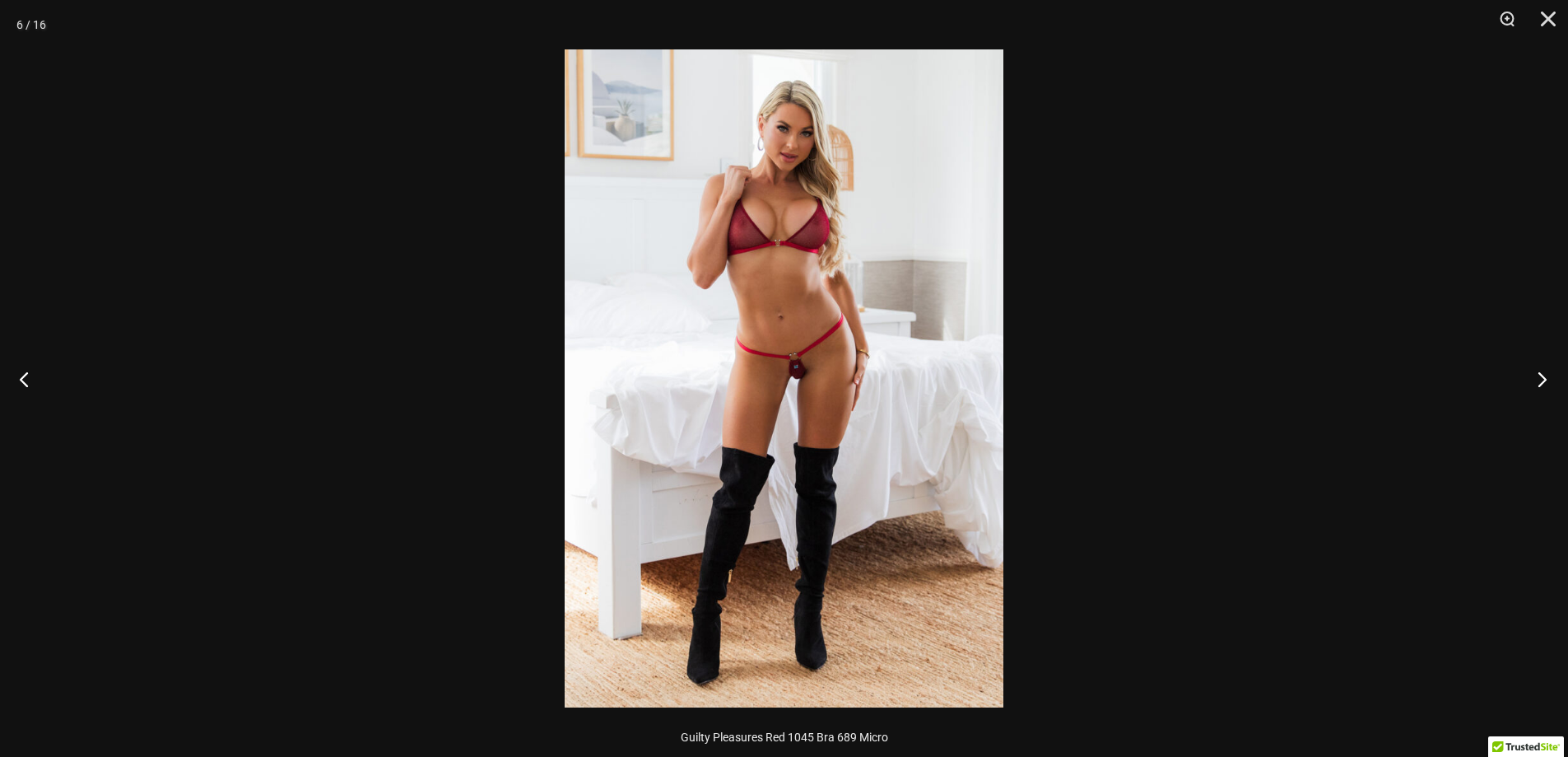
click at [1540, 378] on button "Next" at bounding box center [1536, 378] width 62 height 82
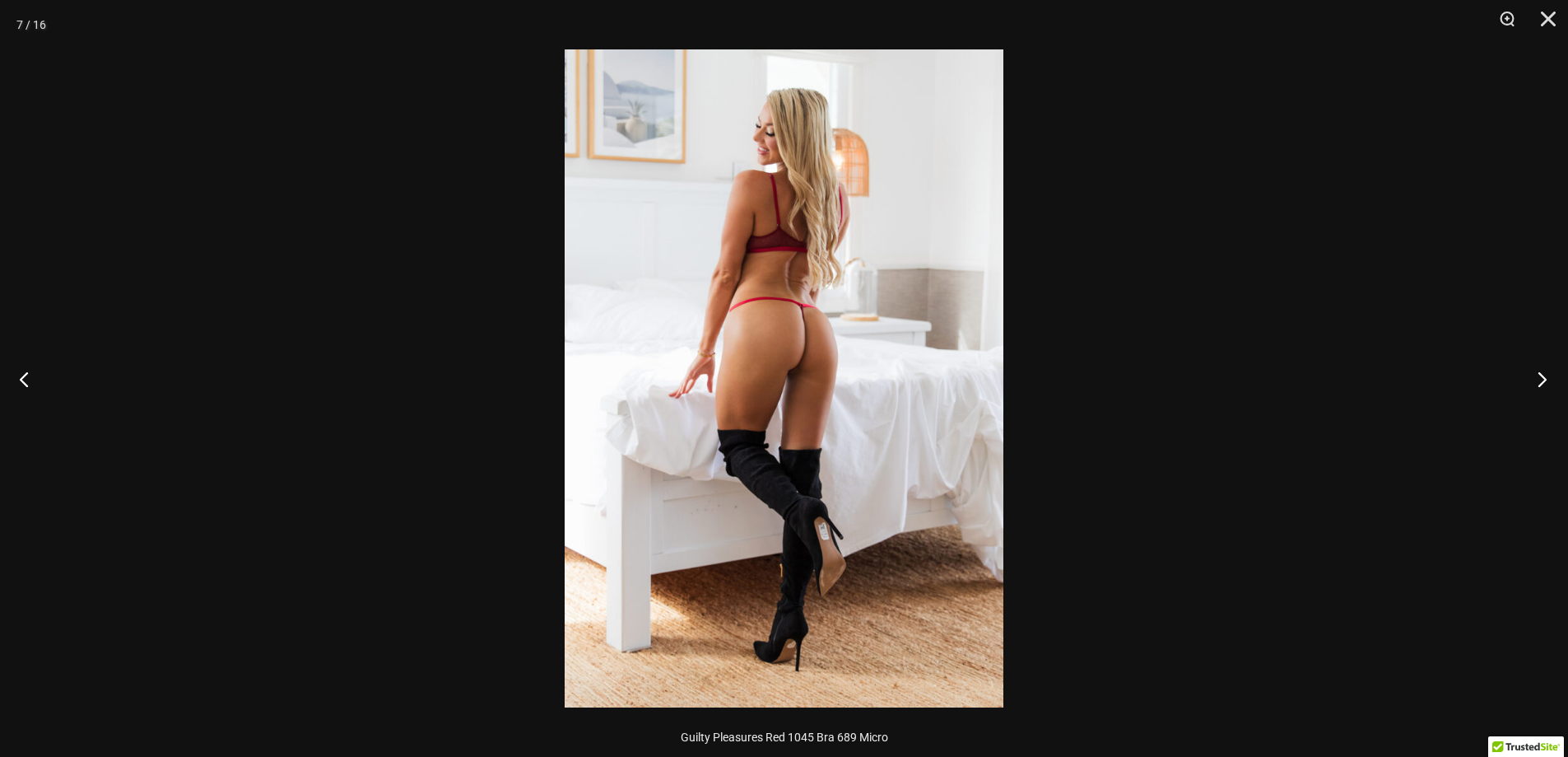
click at [1540, 378] on button "Next" at bounding box center [1536, 378] width 62 height 82
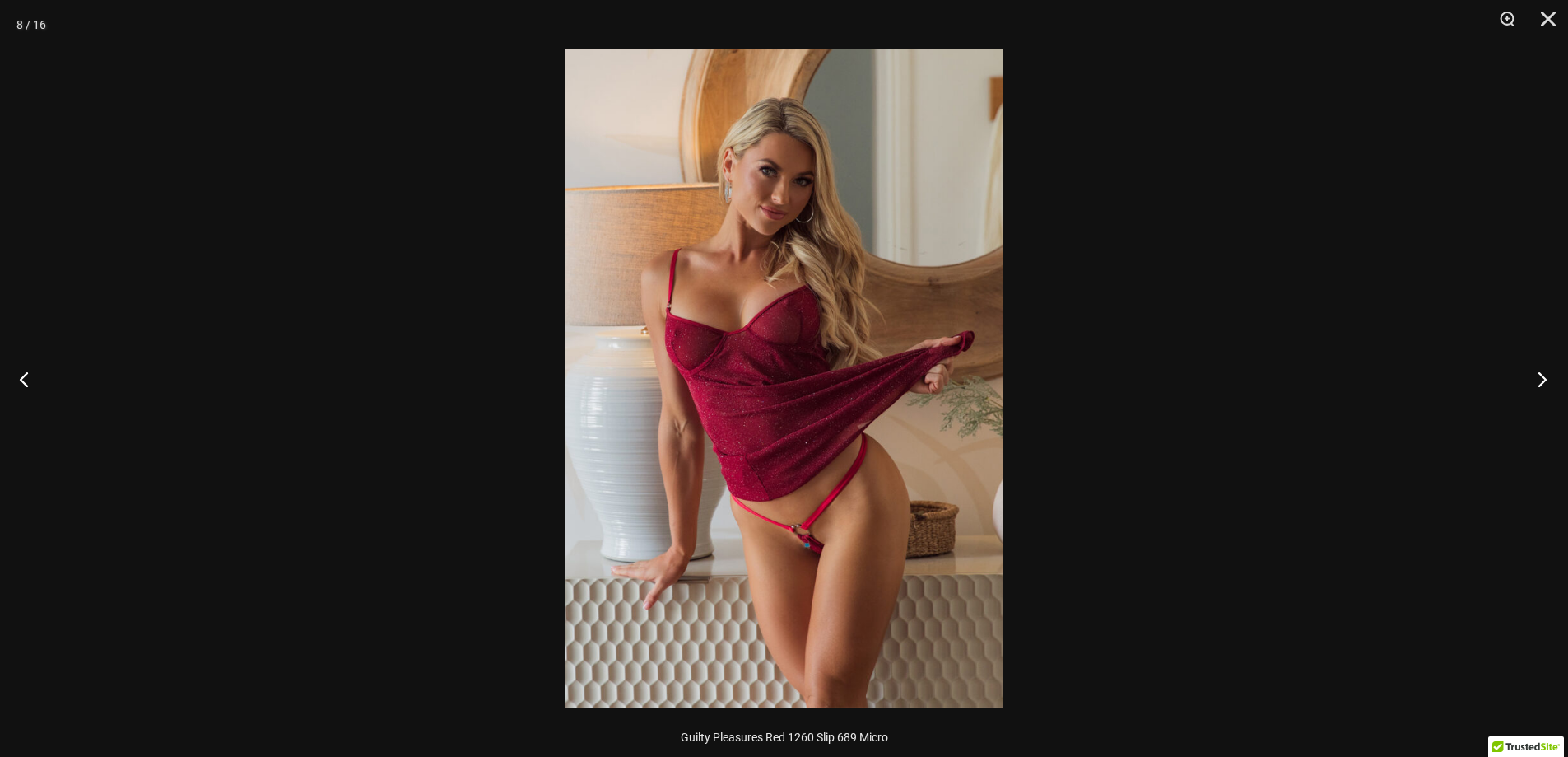
click at [1540, 378] on button "Next" at bounding box center [1536, 378] width 62 height 82
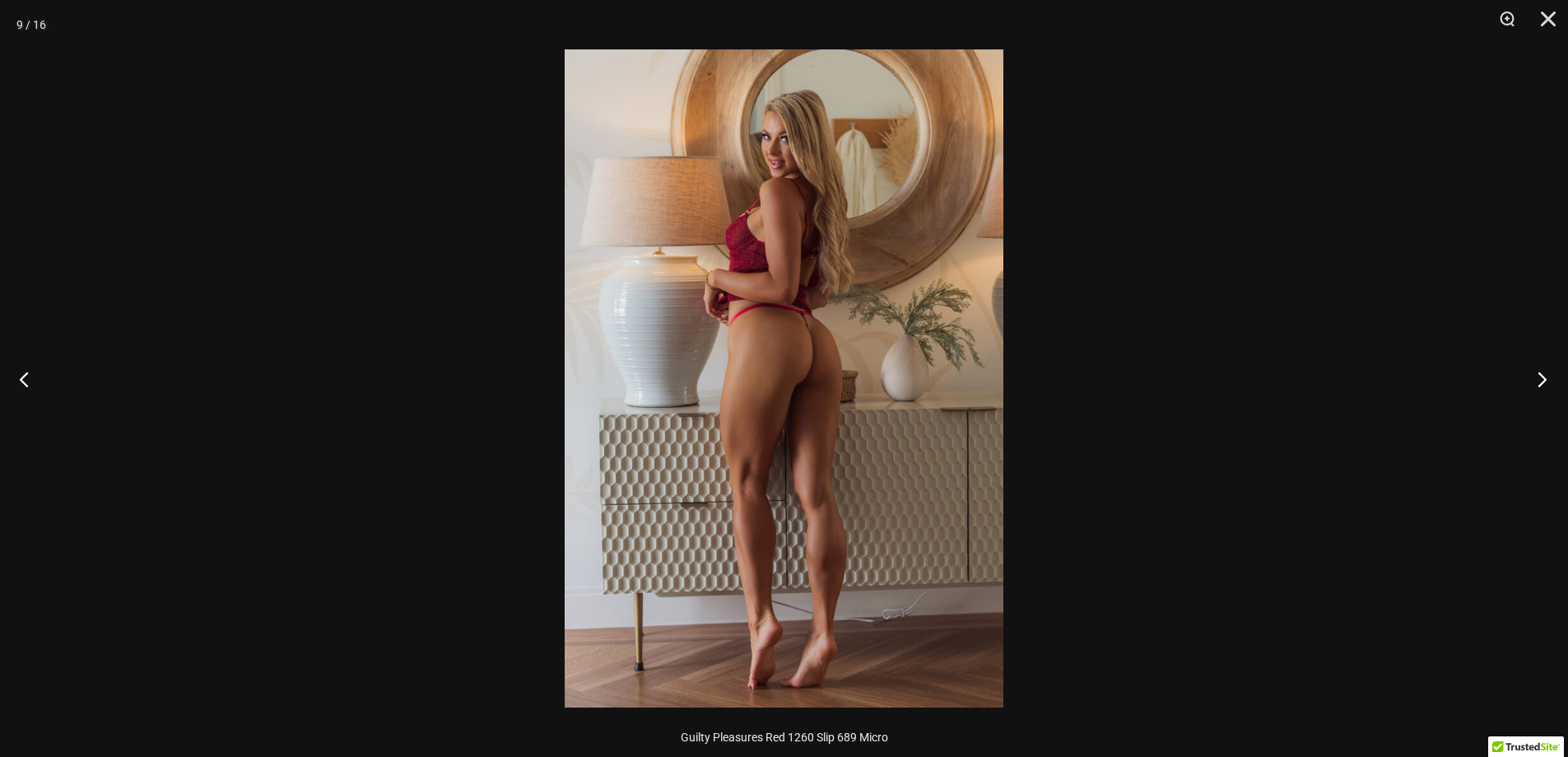
click at [1540, 378] on button "Next" at bounding box center [1536, 378] width 62 height 82
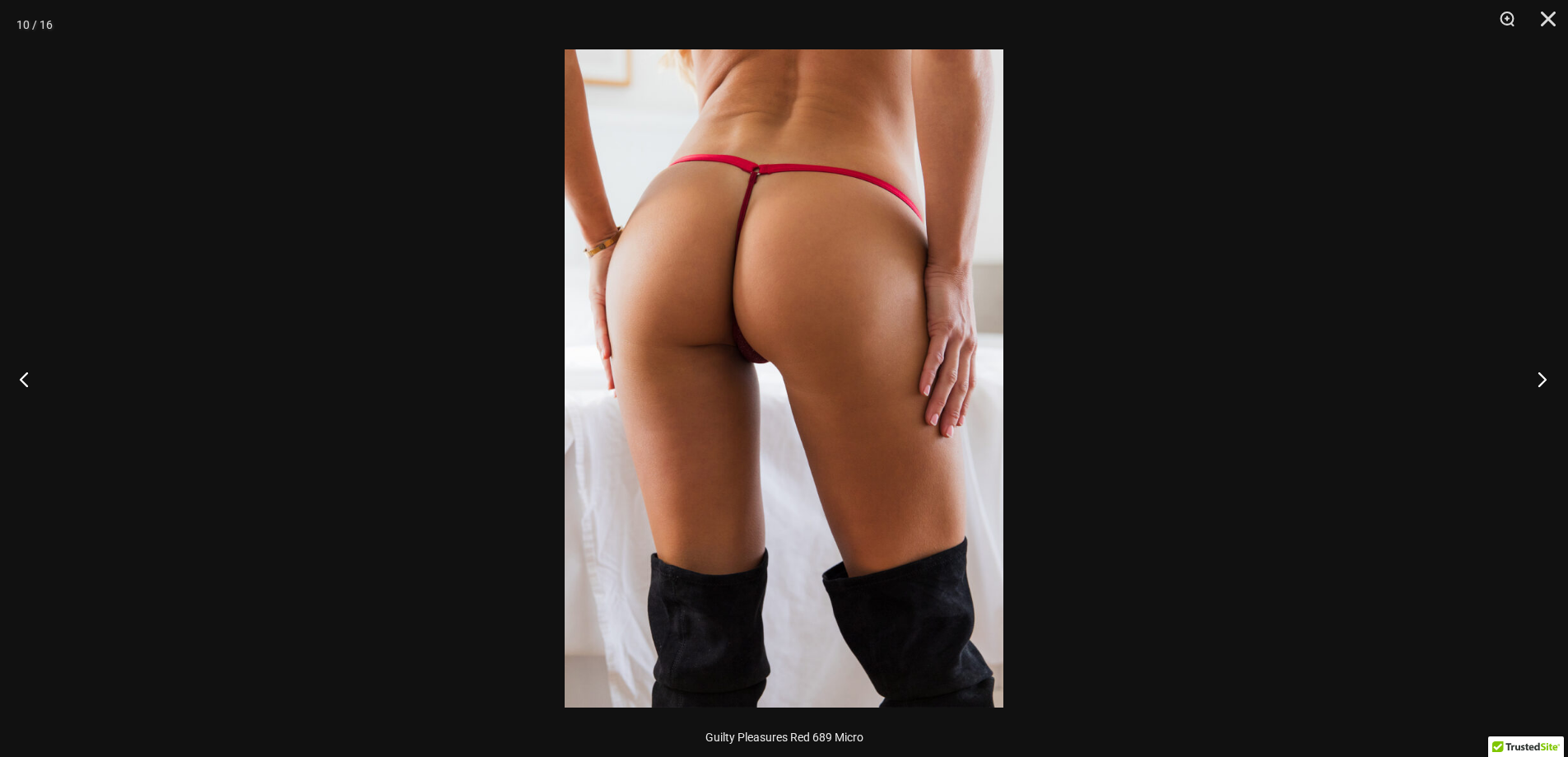
click at [1540, 378] on button "Next" at bounding box center [1536, 378] width 62 height 82
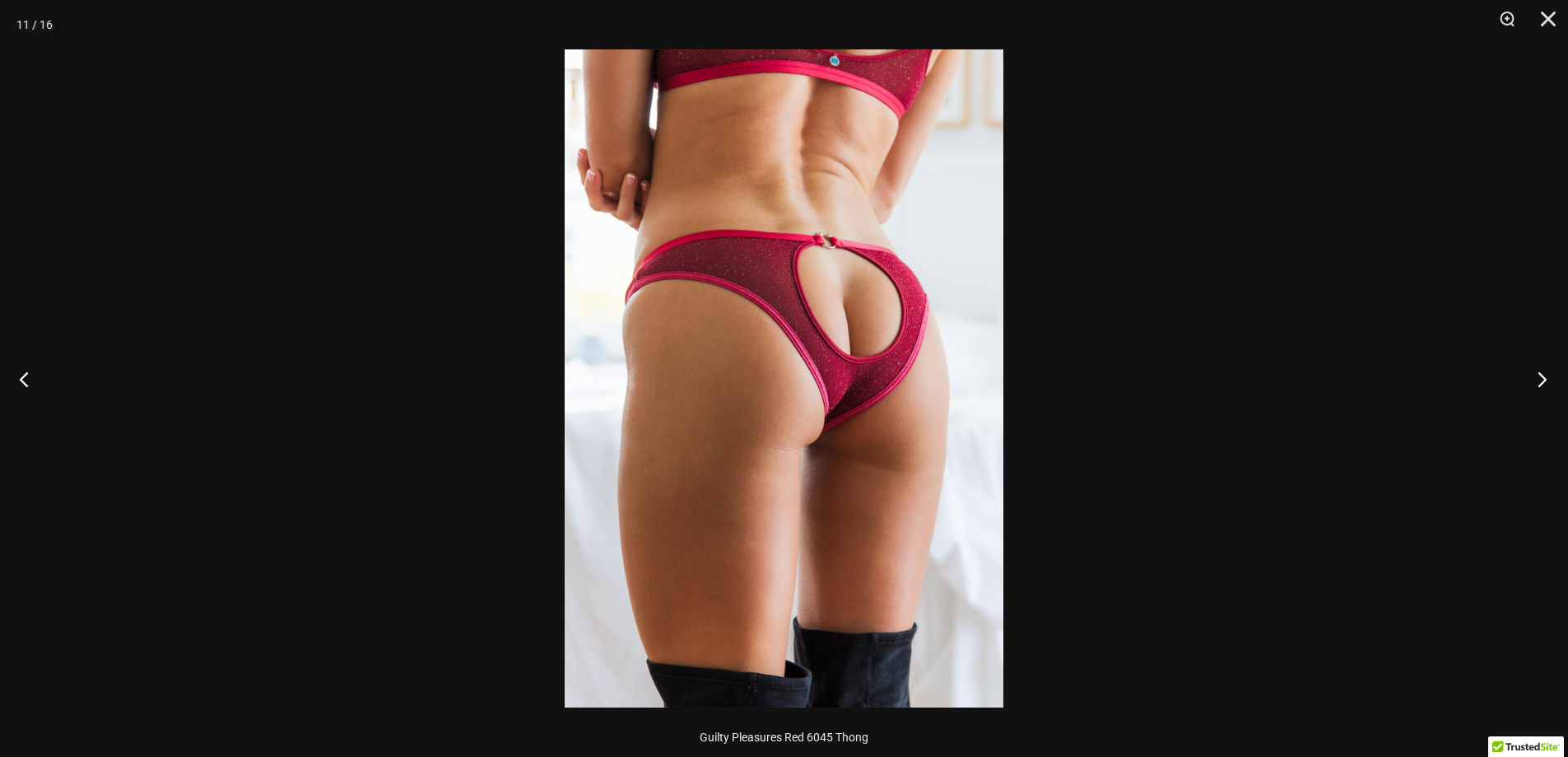
click at [1540, 378] on button "Next" at bounding box center [1536, 378] width 62 height 82
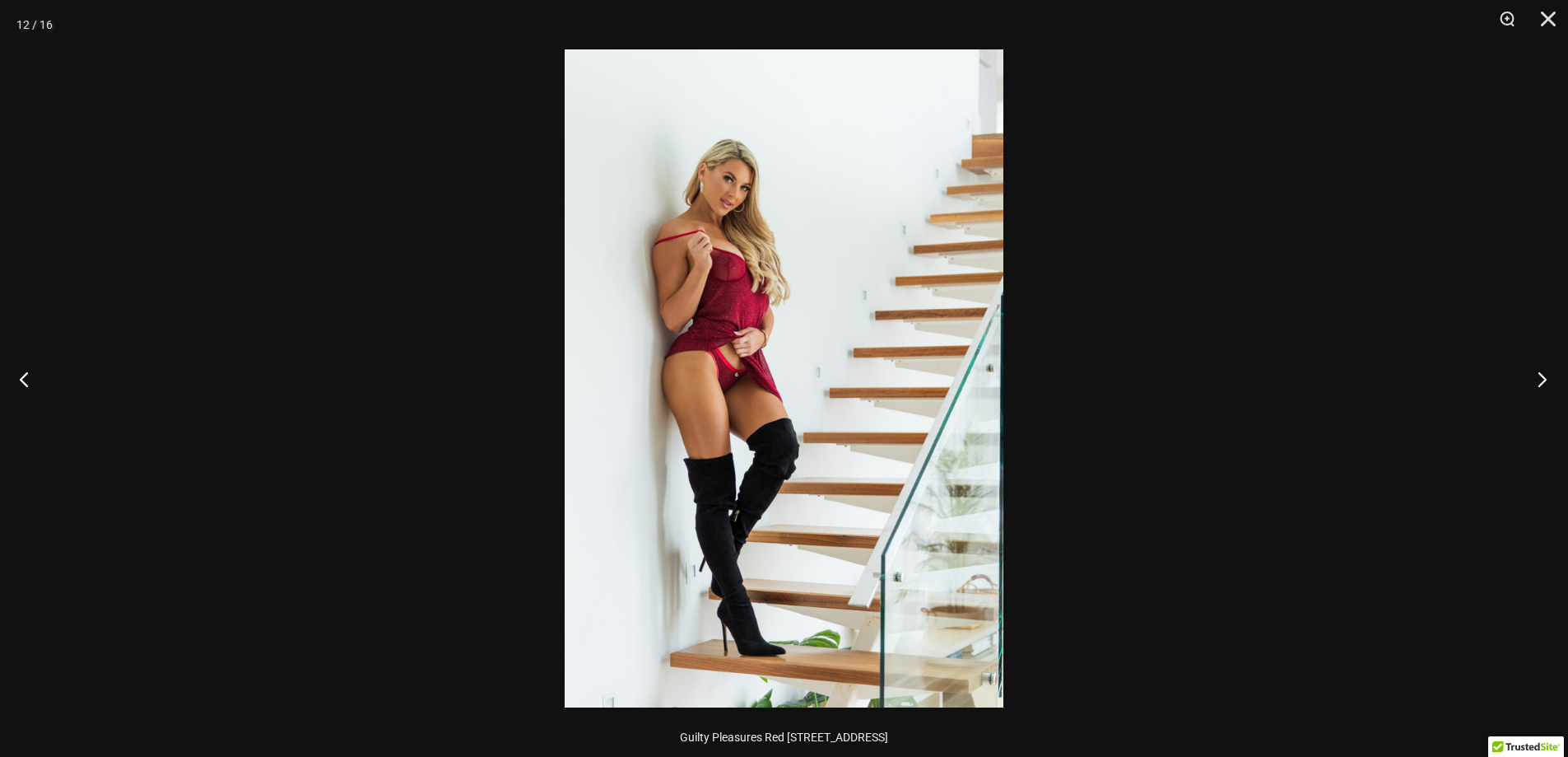
click at [1540, 378] on button "Next" at bounding box center [1536, 378] width 62 height 82
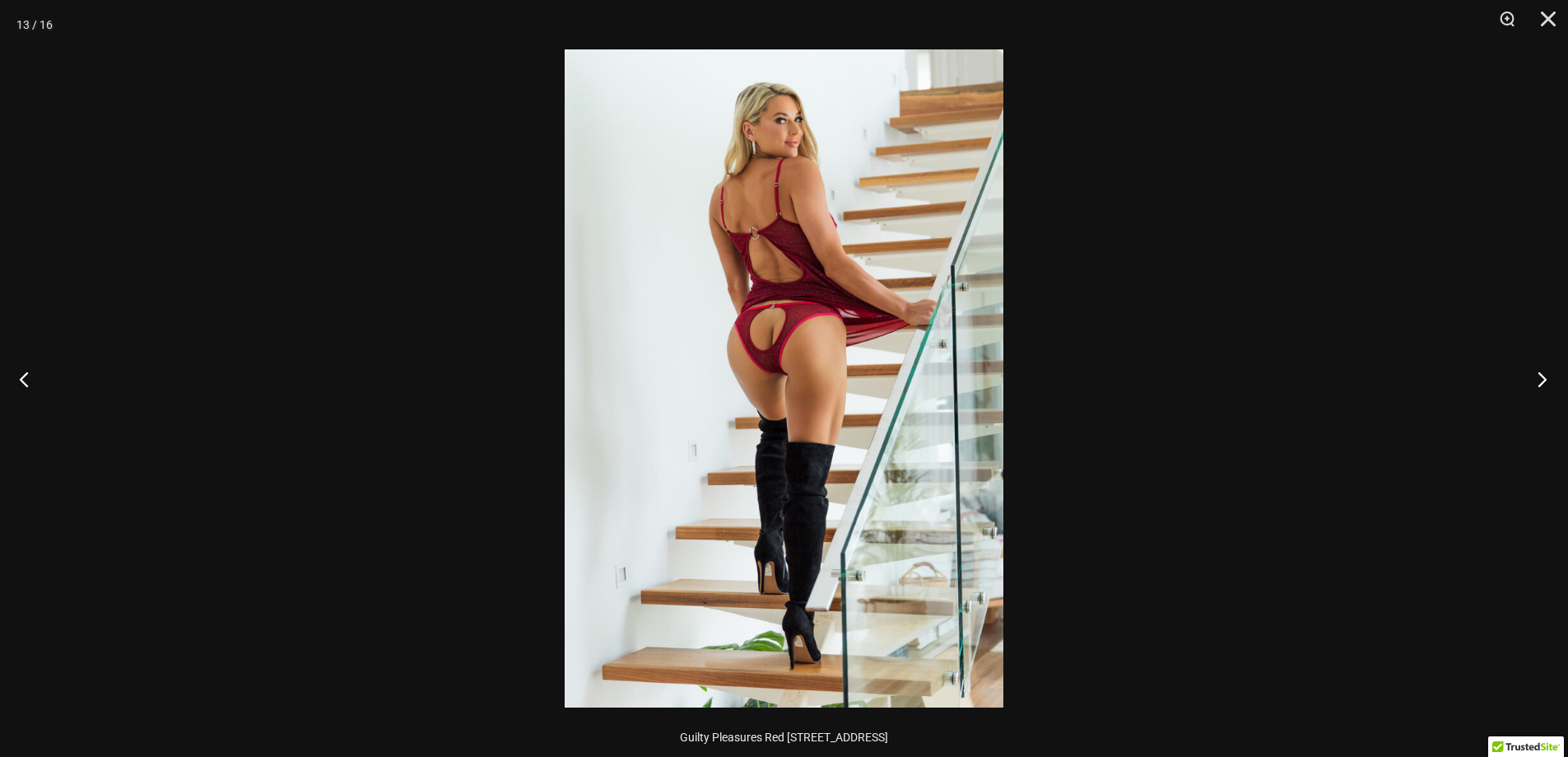
click at [1540, 378] on button "Next" at bounding box center [1536, 378] width 62 height 82
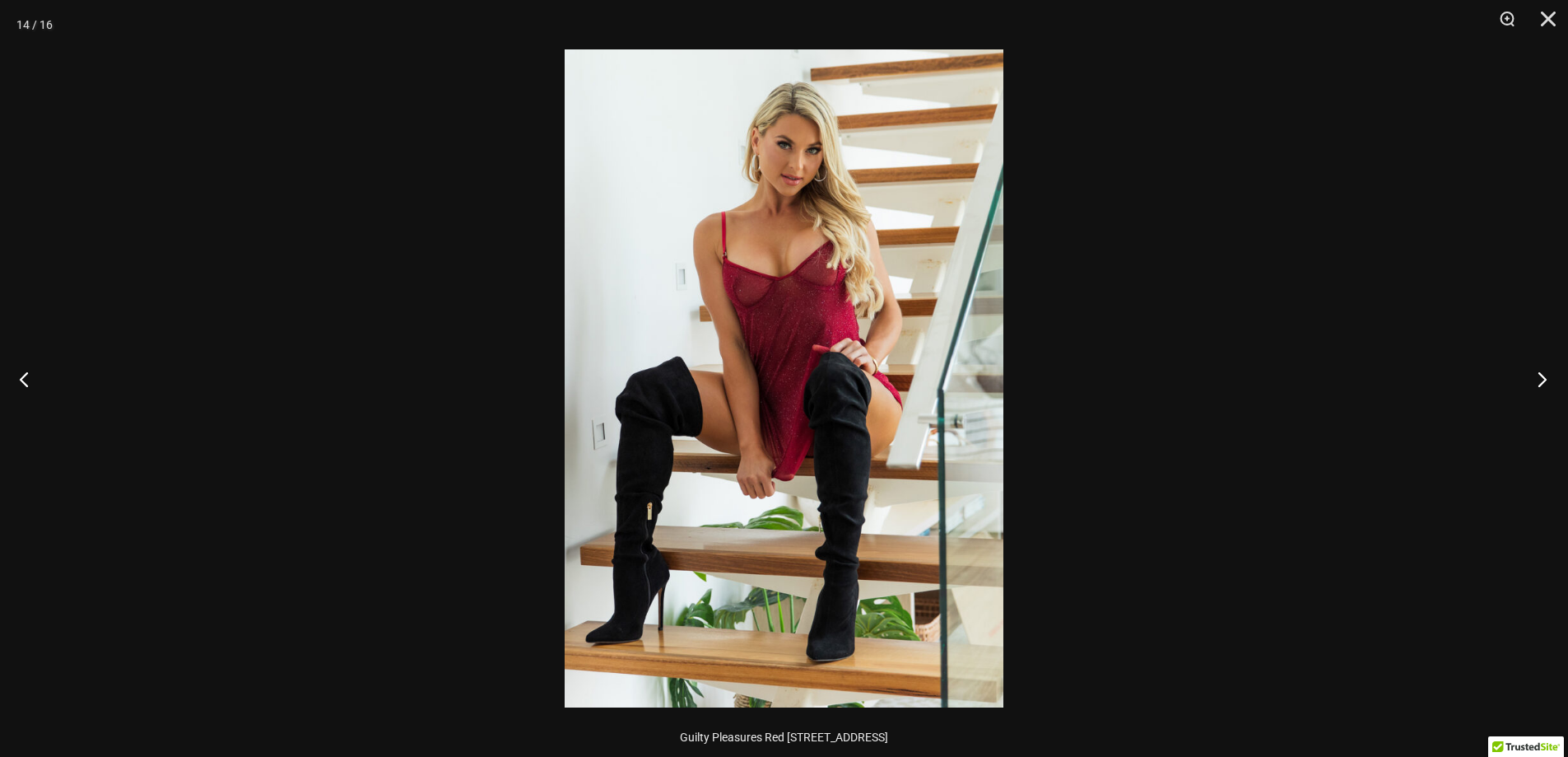
click at [1540, 378] on button "Next" at bounding box center [1536, 378] width 62 height 82
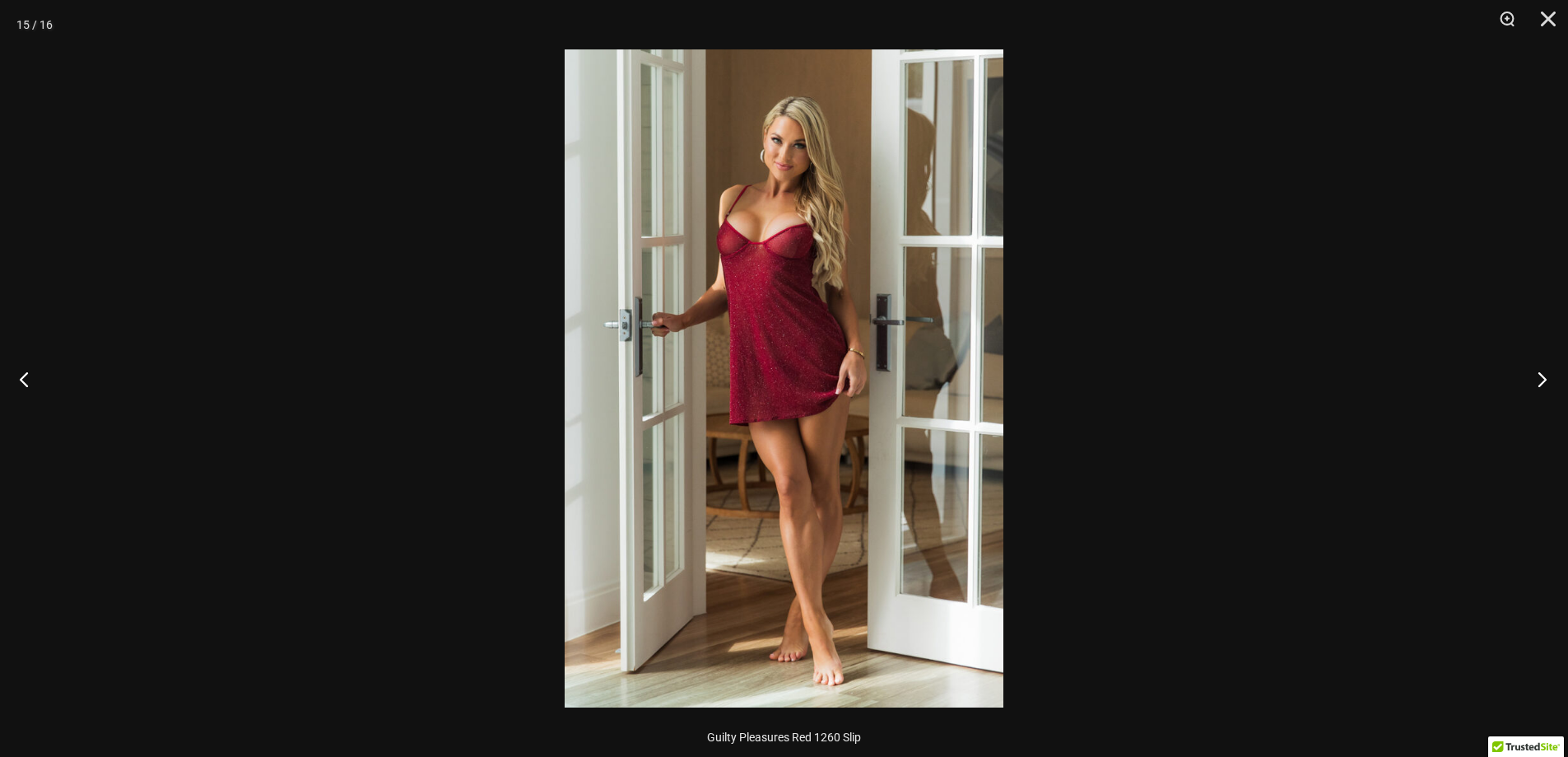
click at [1540, 378] on button "Next" at bounding box center [1536, 378] width 62 height 82
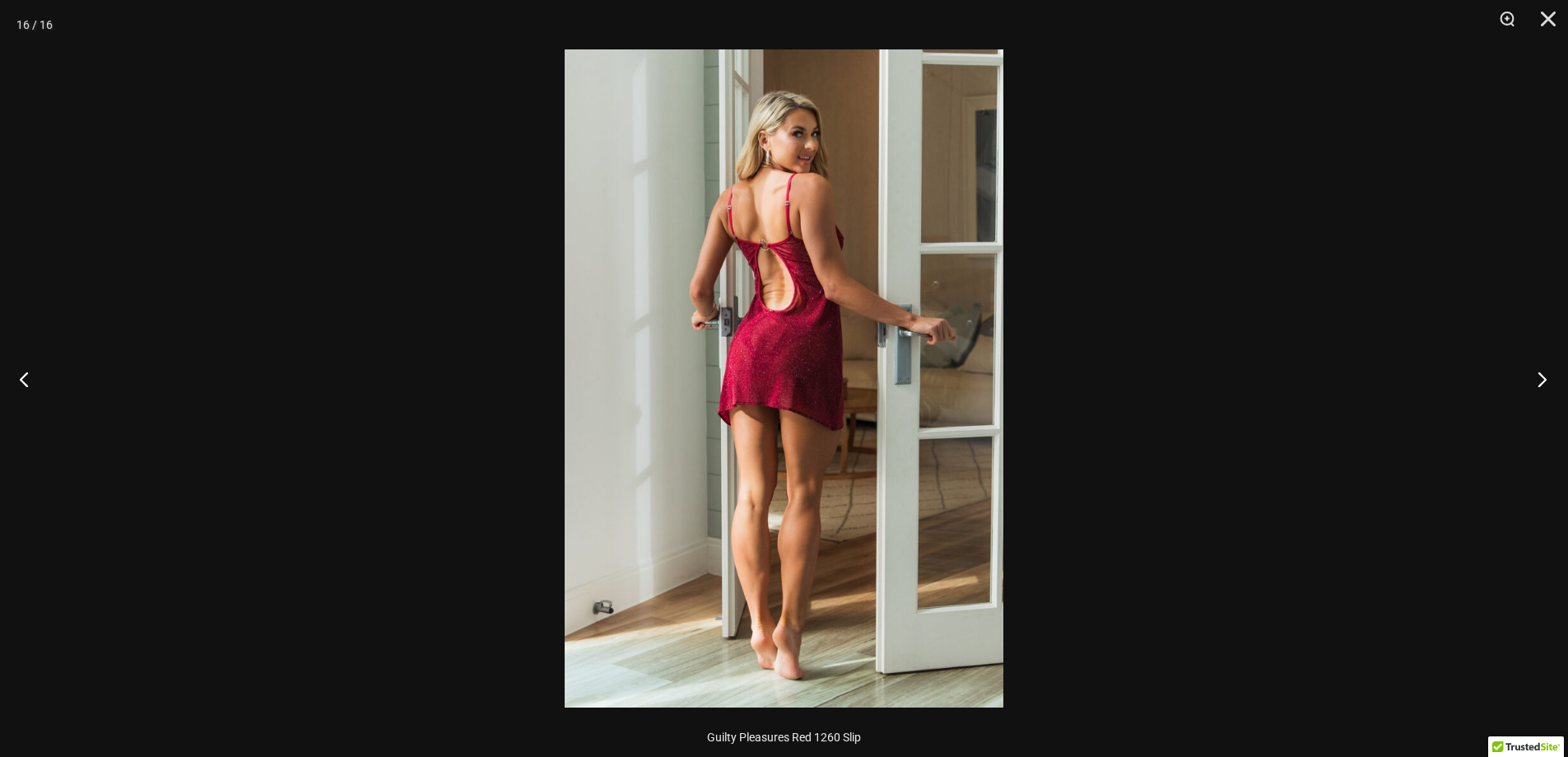
click at [1540, 378] on button "Next" at bounding box center [1536, 378] width 62 height 82
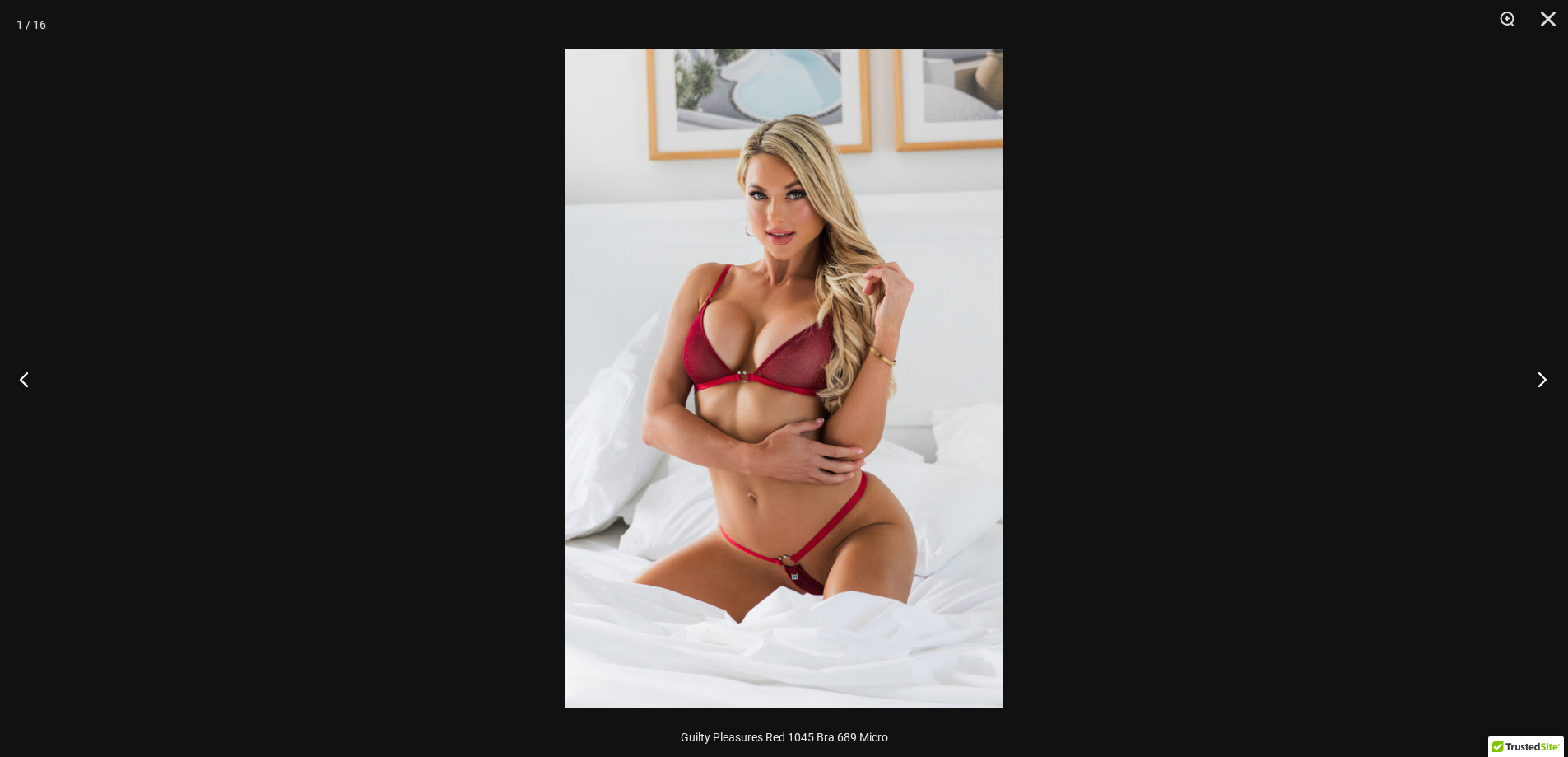
click at [1540, 378] on button "Next" at bounding box center [1536, 378] width 62 height 82
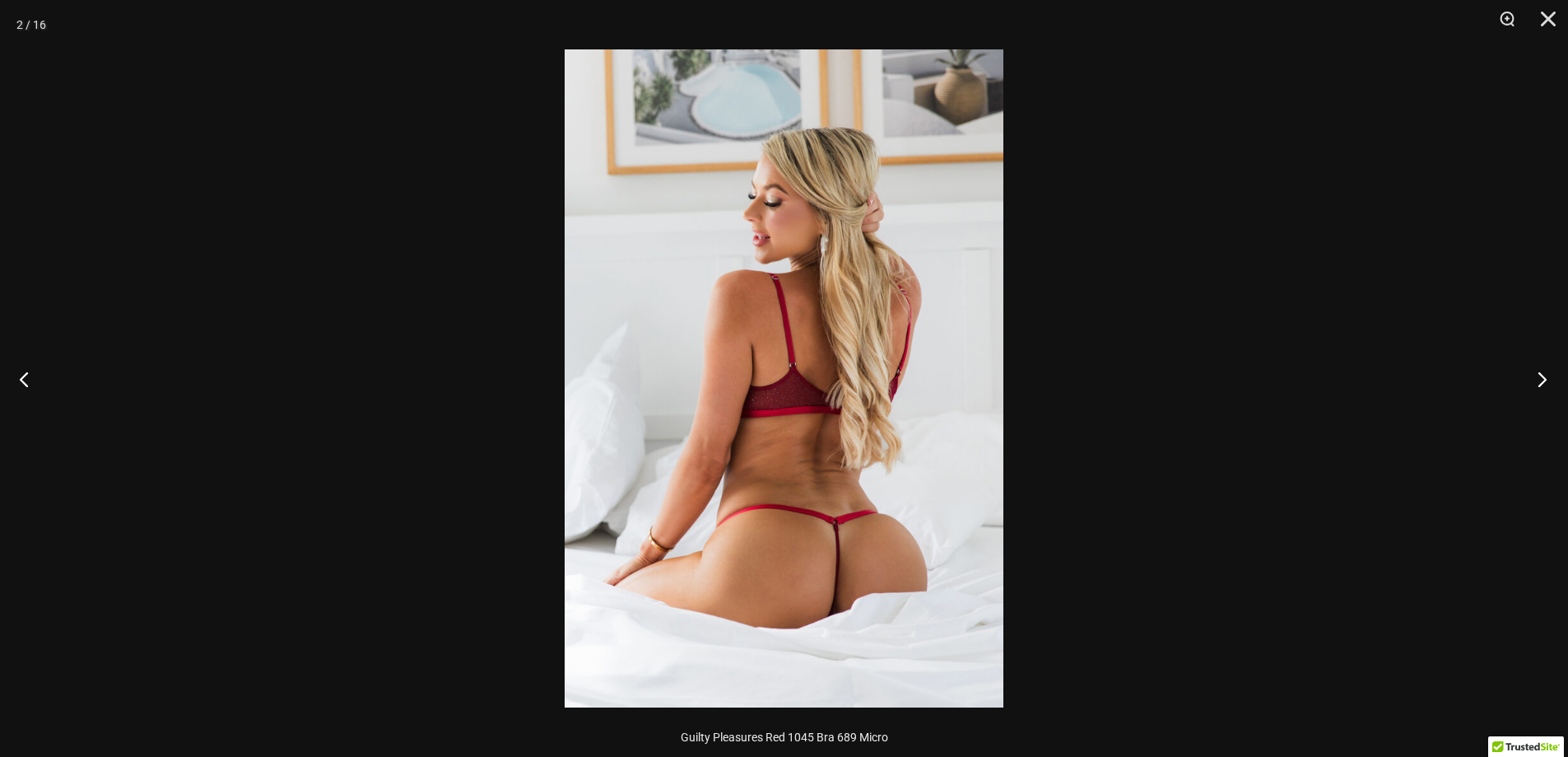
click at [1540, 378] on button "Next" at bounding box center [1536, 378] width 62 height 82
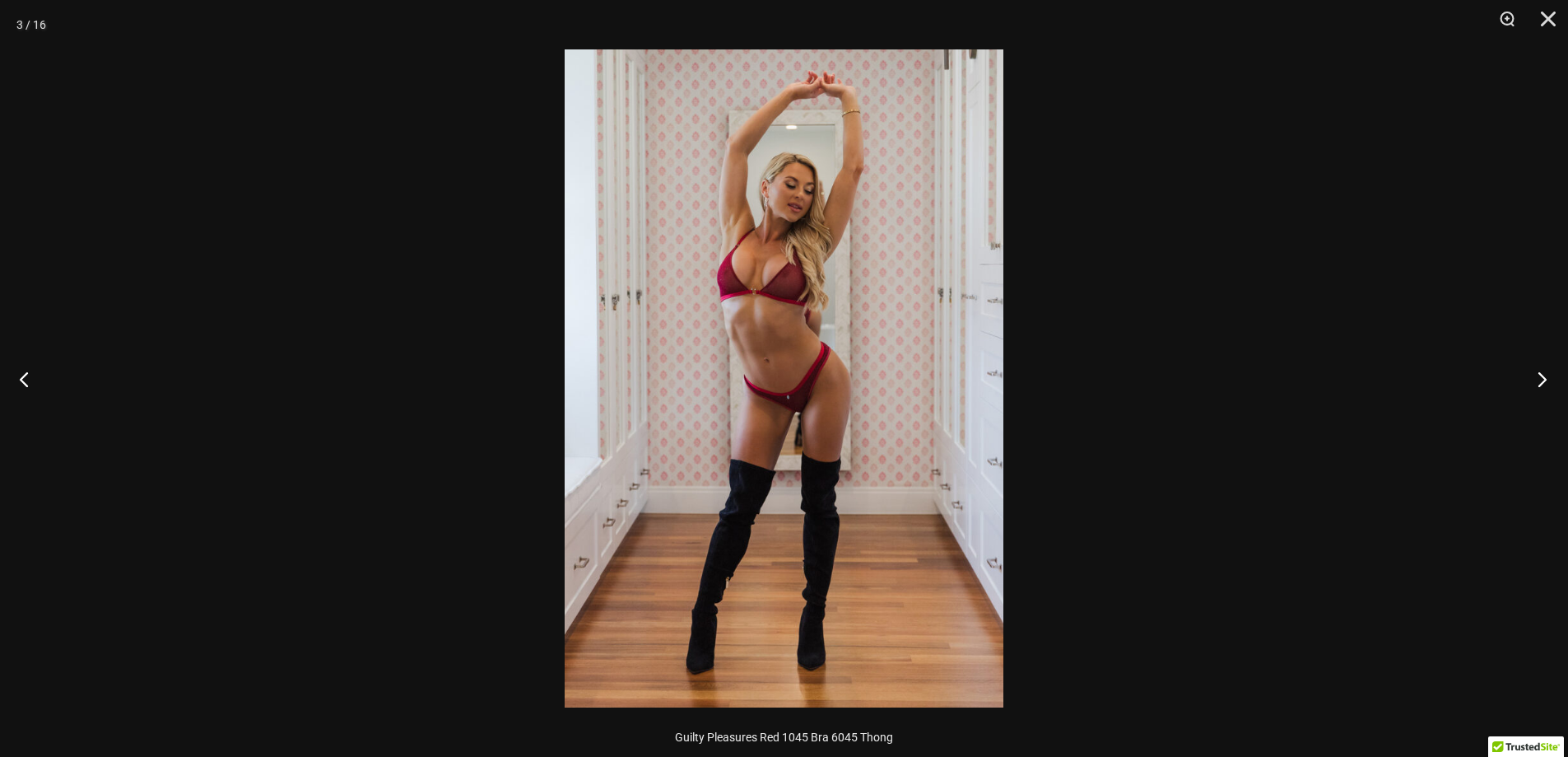
click at [1540, 378] on button "Next" at bounding box center [1536, 378] width 62 height 82
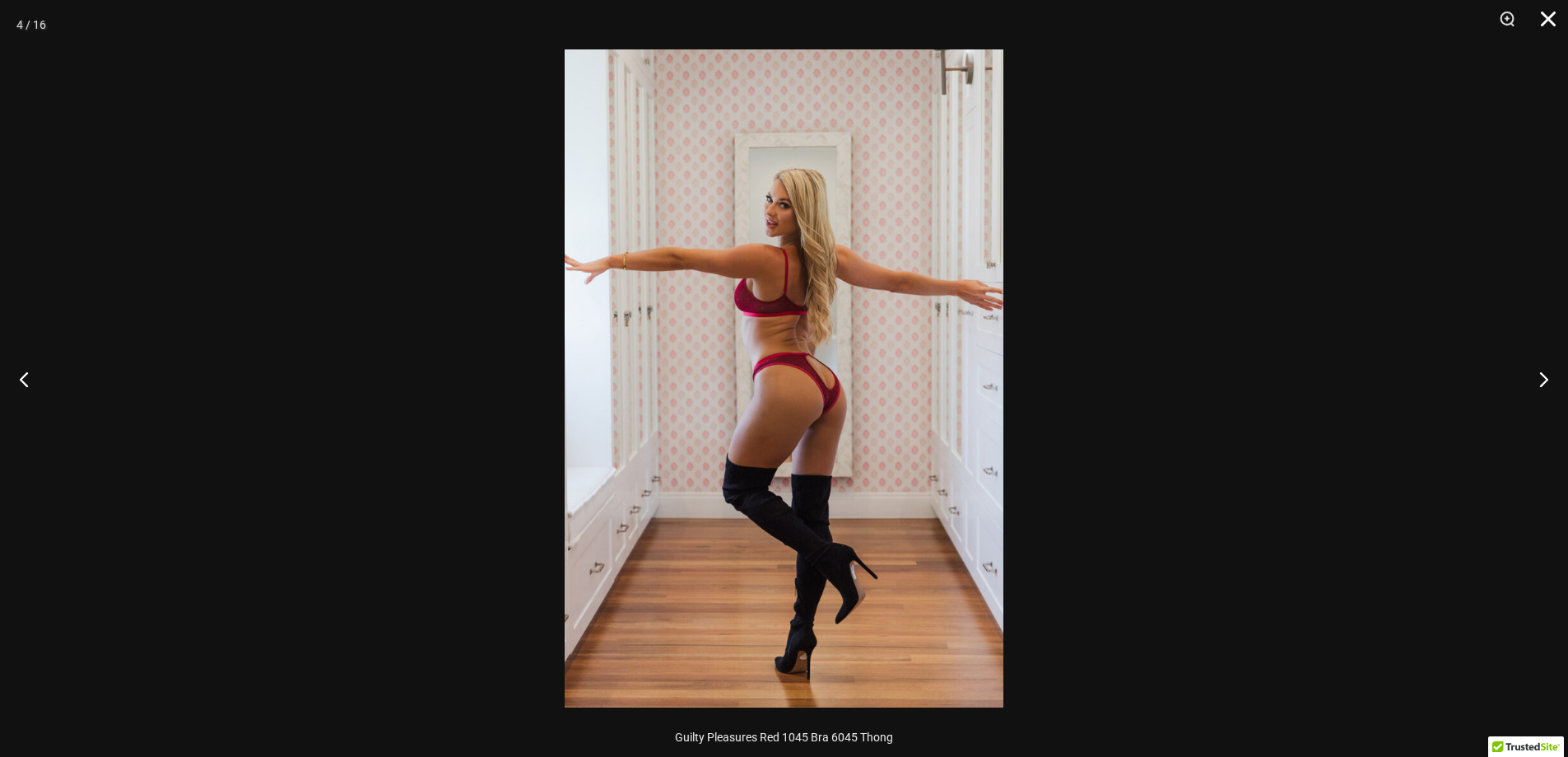
click at [1550, 19] on button "Close" at bounding box center [1542, 24] width 41 height 50
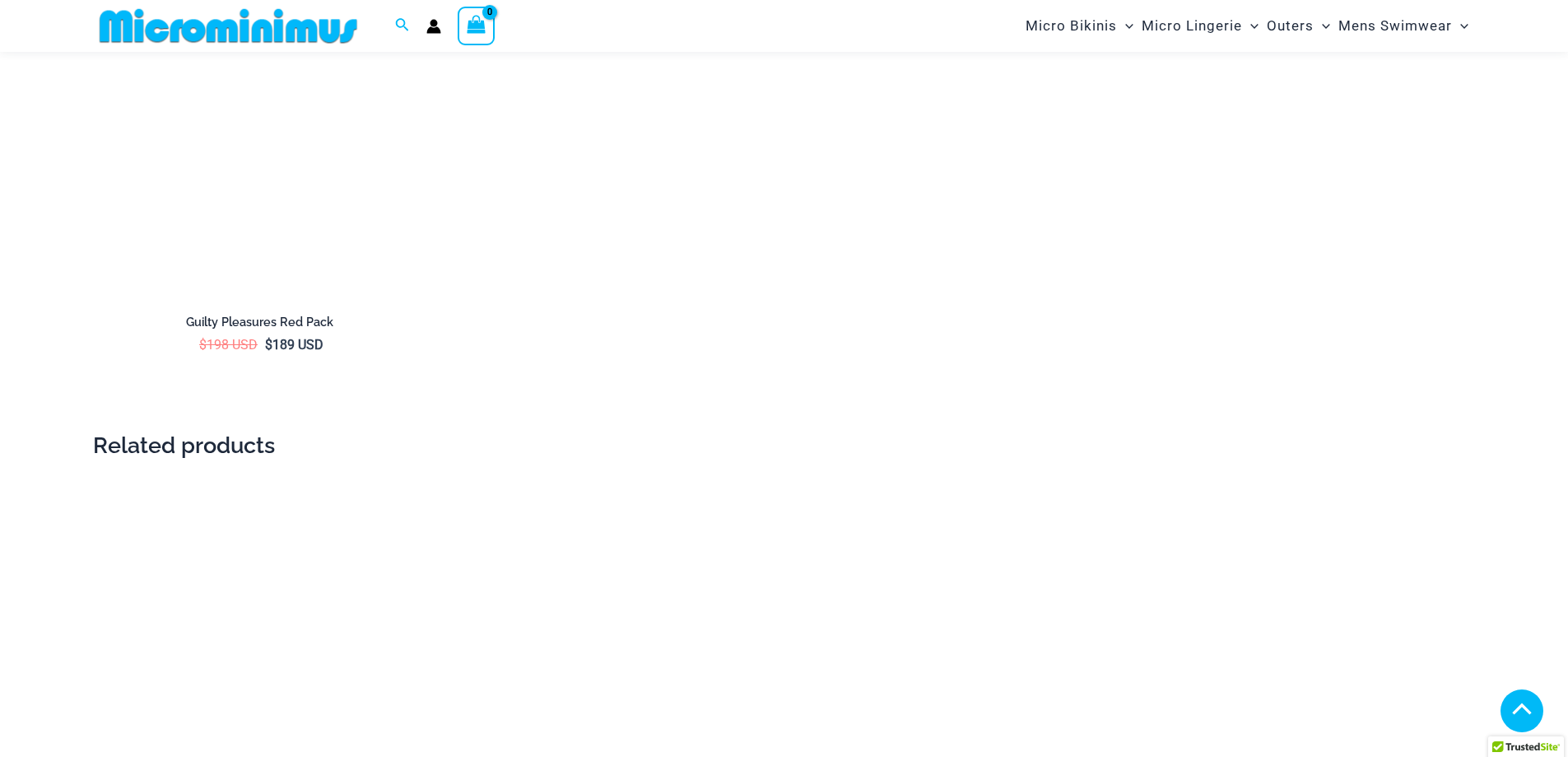
scroll to position [3456, 0]
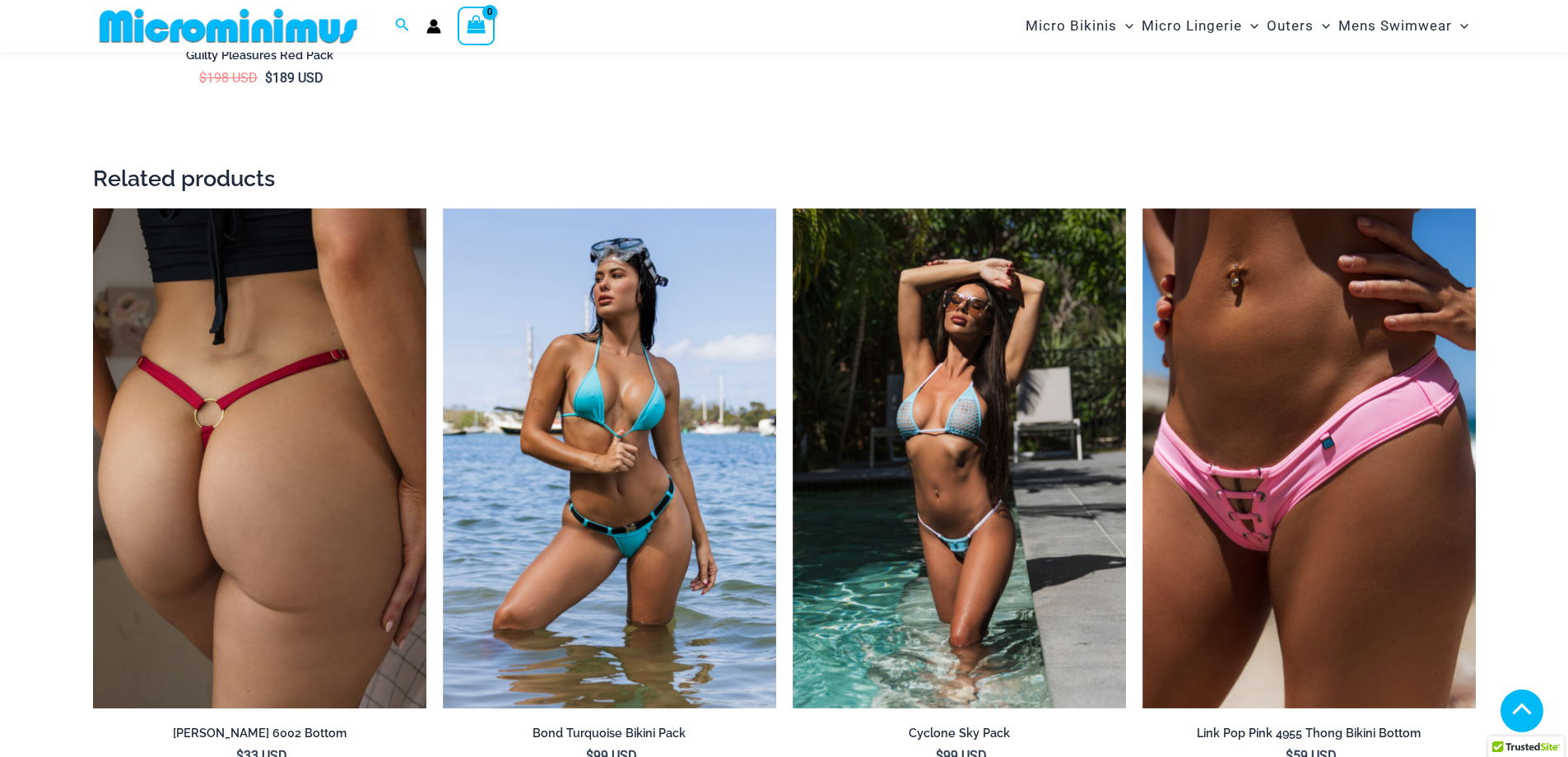
click at [253, 398] on img at bounding box center [259, 459] width 333 height 501
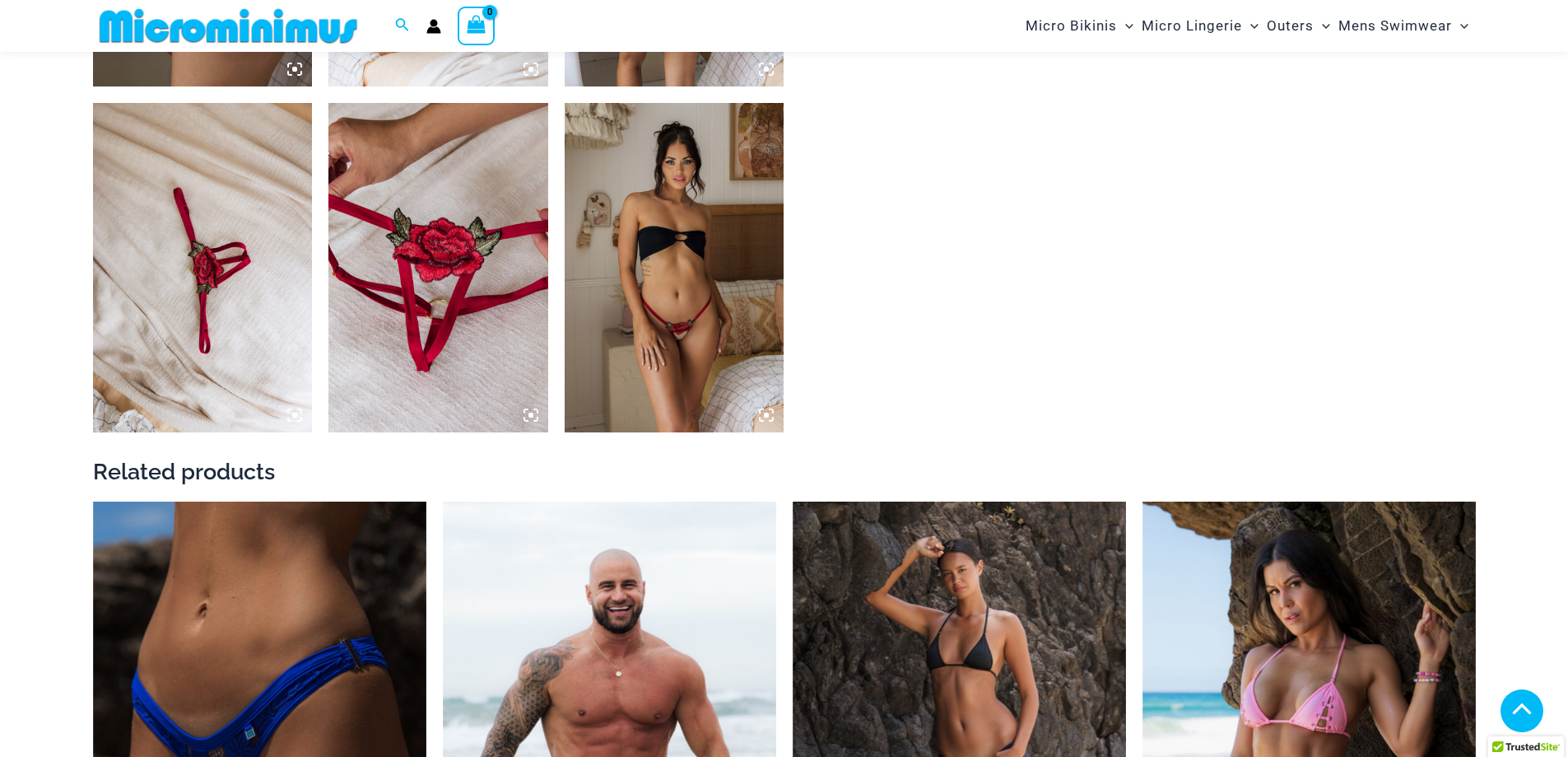
scroll to position [1560, 0]
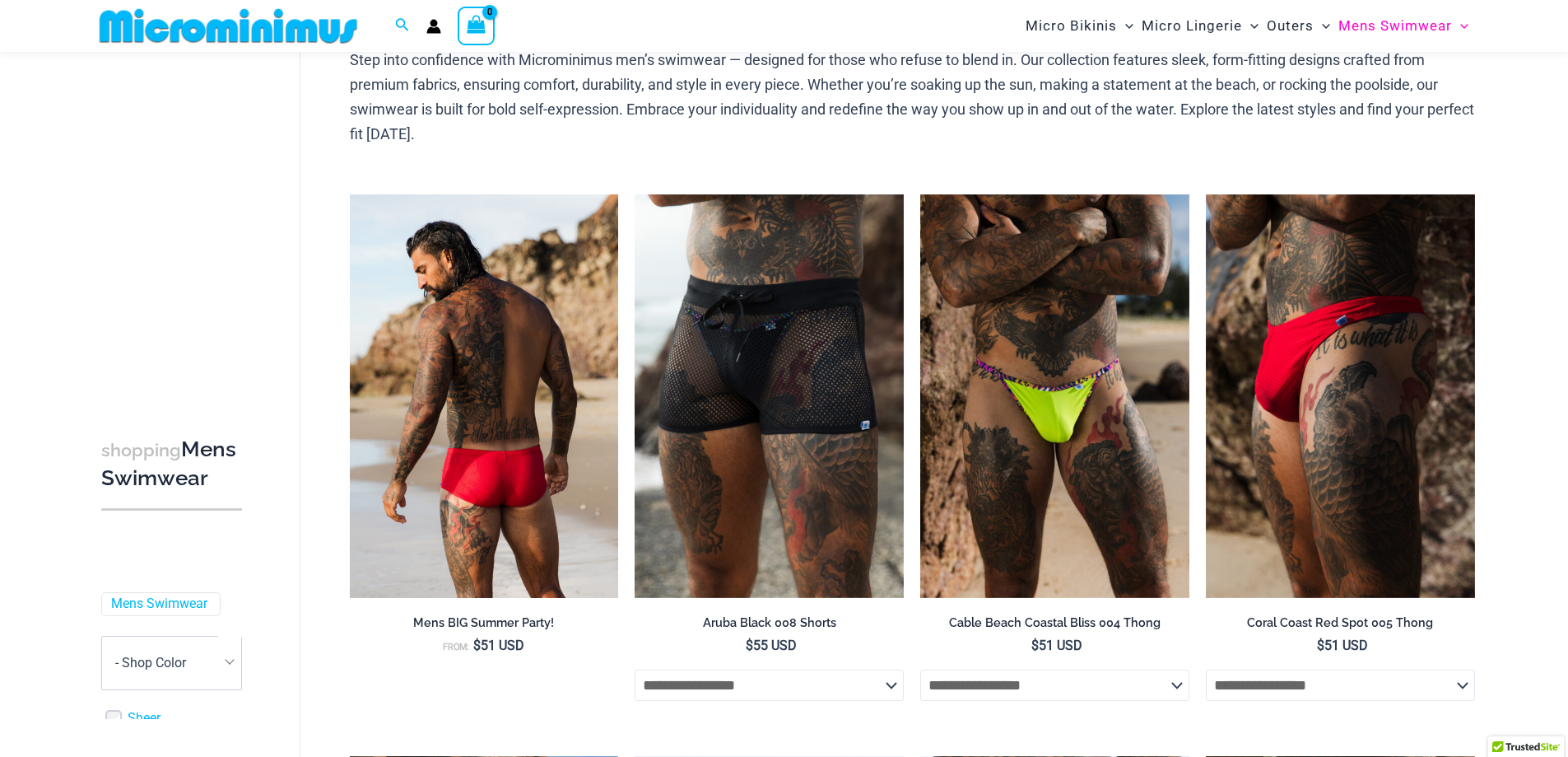
scroll to position [150, 0]
